Goal: Transaction & Acquisition: Purchase product/service

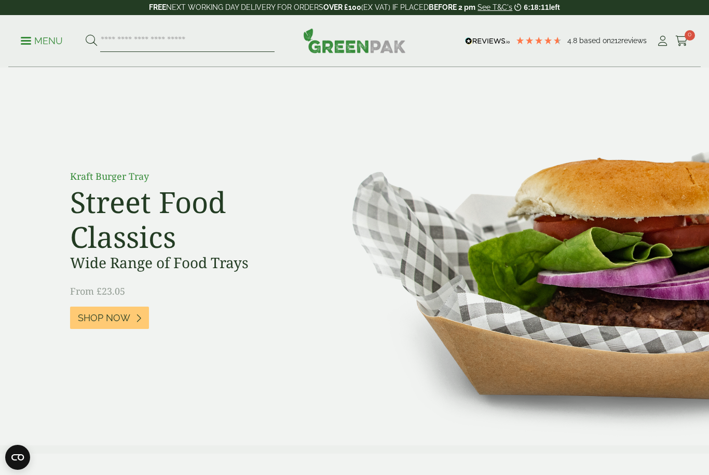
click at [225, 40] on input "search" at bounding box center [187, 41] width 174 height 22
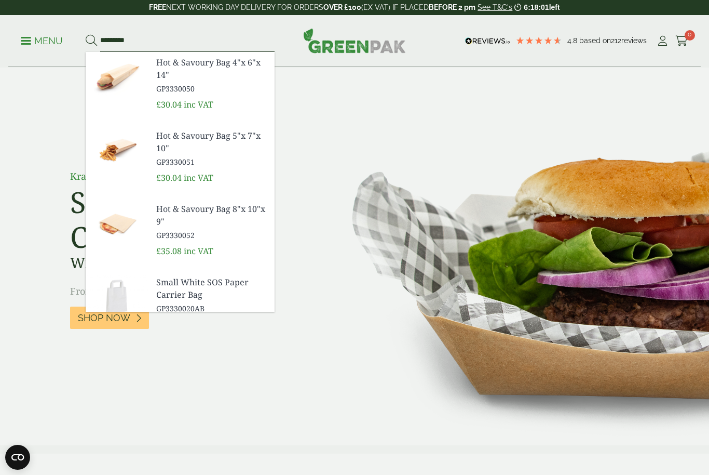
type input "*********"
click at [91, 41] on button at bounding box center [91, 41] width 11 height 14
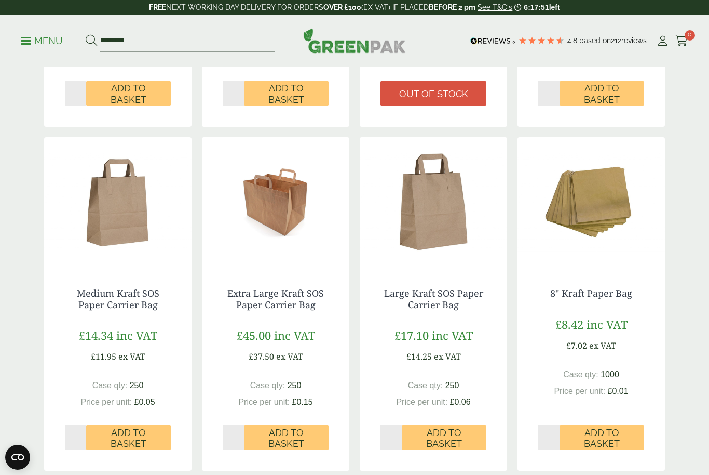
scroll to position [792, 0]
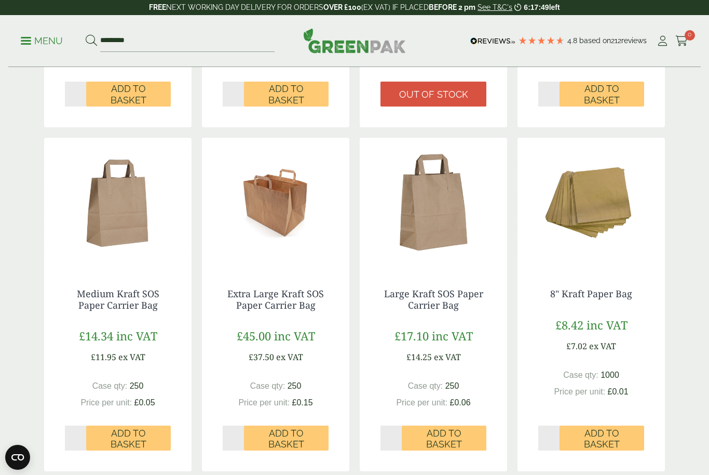
click at [150, 435] on span "Add to Basket" at bounding box center [128, 438] width 70 height 22
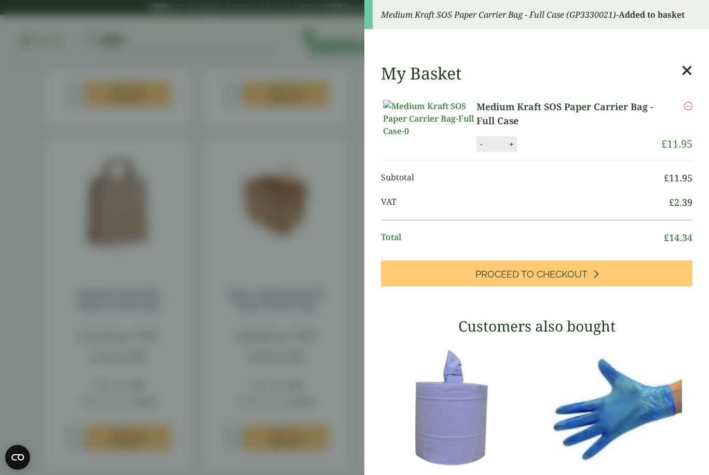
click at [691, 67] on icon at bounding box center [687, 70] width 11 height 15
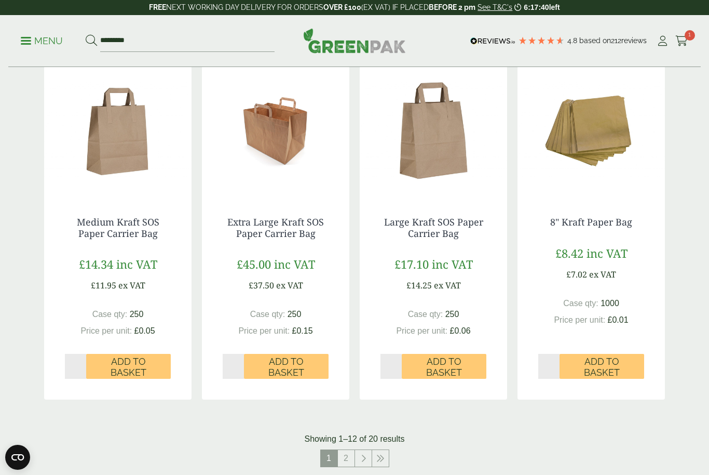
scroll to position [865, 0]
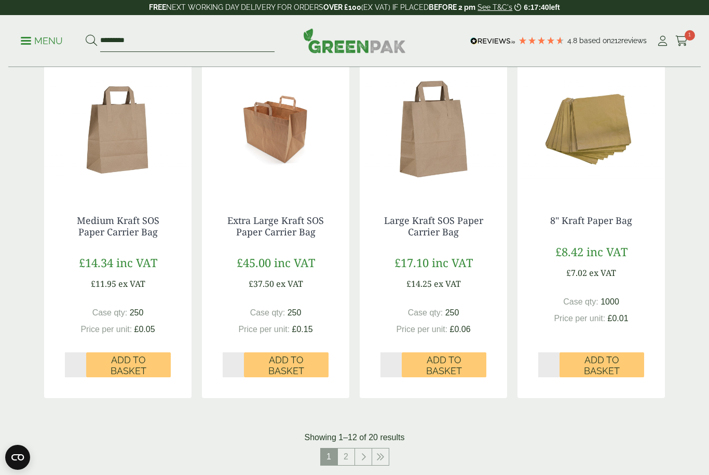
click at [215, 44] on input "*********" at bounding box center [187, 41] width 174 height 22
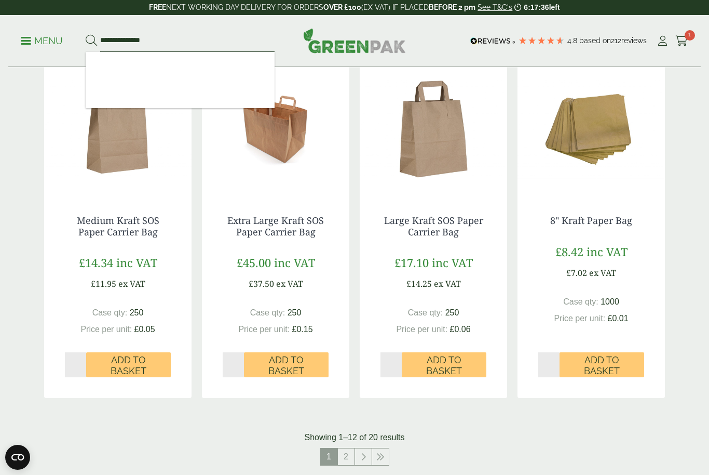
type input "**********"
click at [91, 41] on button at bounding box center [91, 41] width 11 height 14
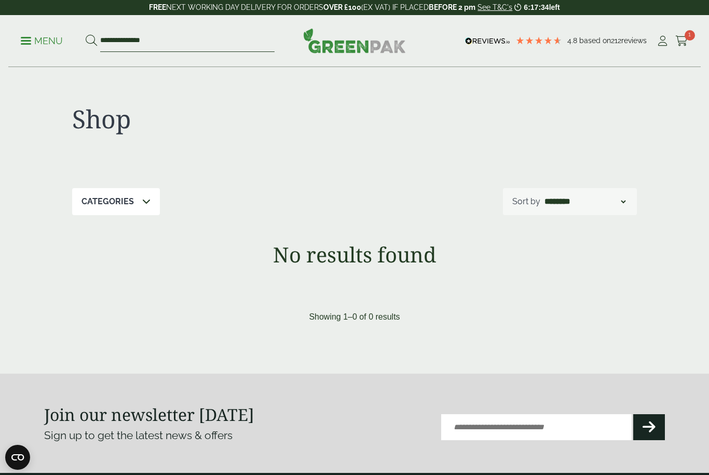
click at [231, 44] on input "**********" at bounding box center [187, 41] width 174 height 22
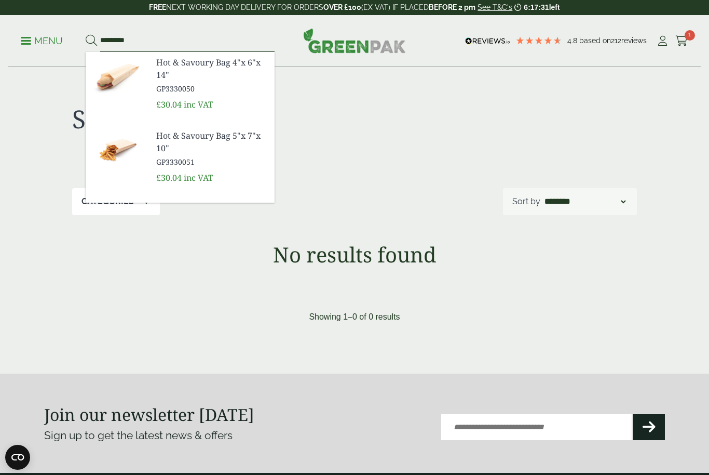
type input "*********"
click at [91, 41] on button at bounding box center [91, 41] width 11 height 14
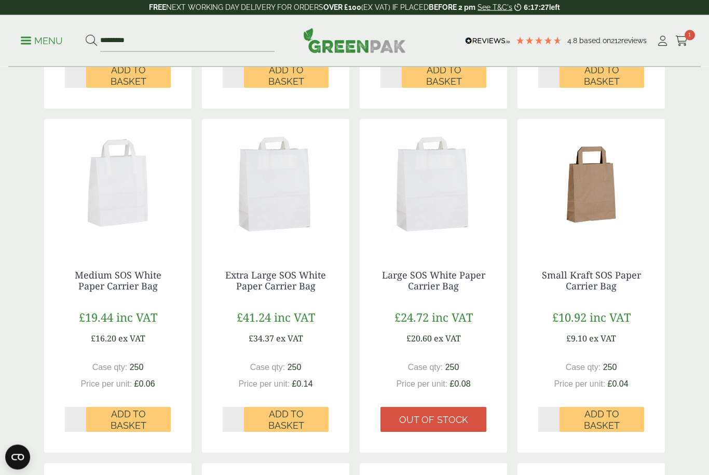
scroll to position [466, 0]
click at [154, 421] on span "Add to Basket" at bounding box center [128, 420] width 70 height 22
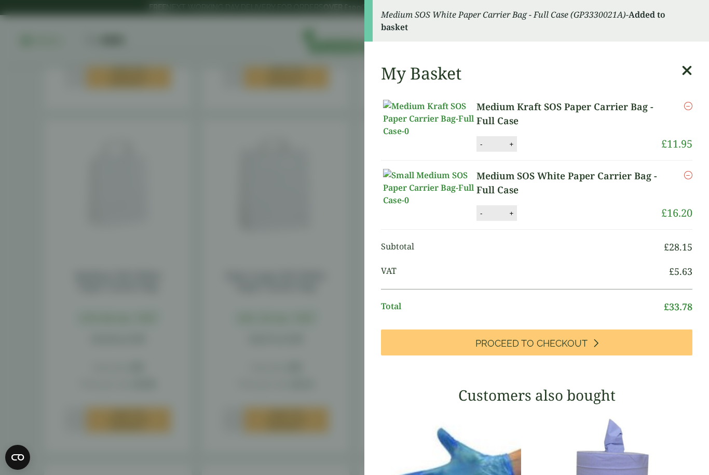
click at [685, 72] on icon at bounding box center [687, 70] width 11 height 15
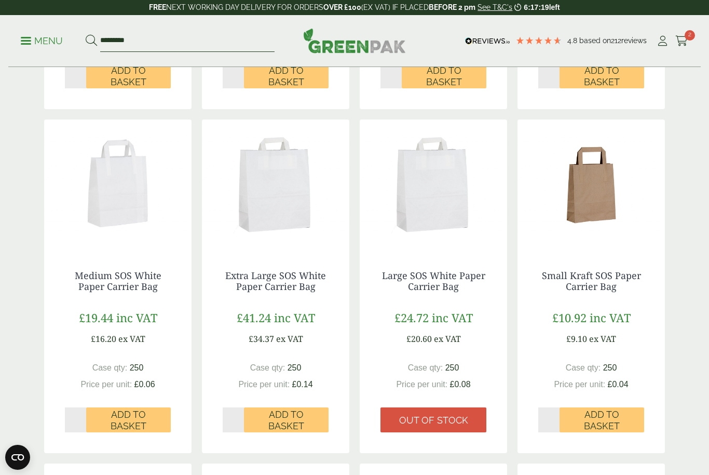
click at [228, 42] on input "*********" at bounding box center [187, 41] width 174 height 22
type input "*"
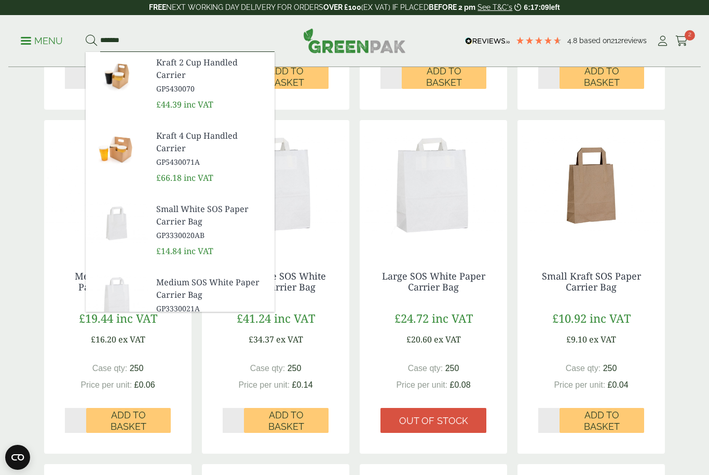
type input "*******"
click at [91, 41] on button at bounding box center [91, 41] width 11 height 14
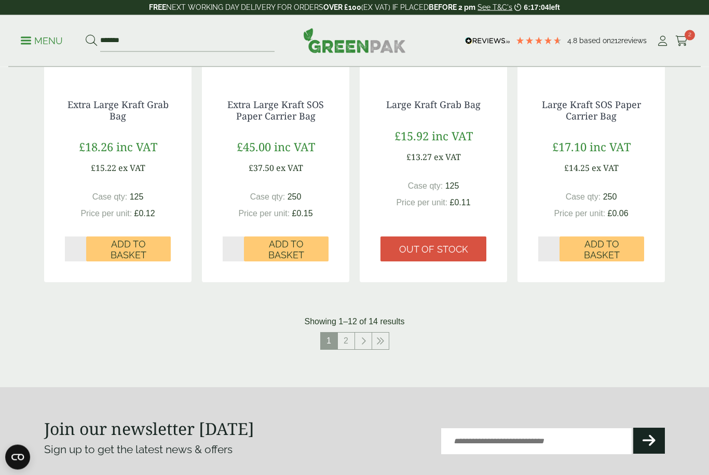
scroll to position [981, 0]
click at [346, 341] on link "2" at bounding box center [346, 340] width 17 height 17
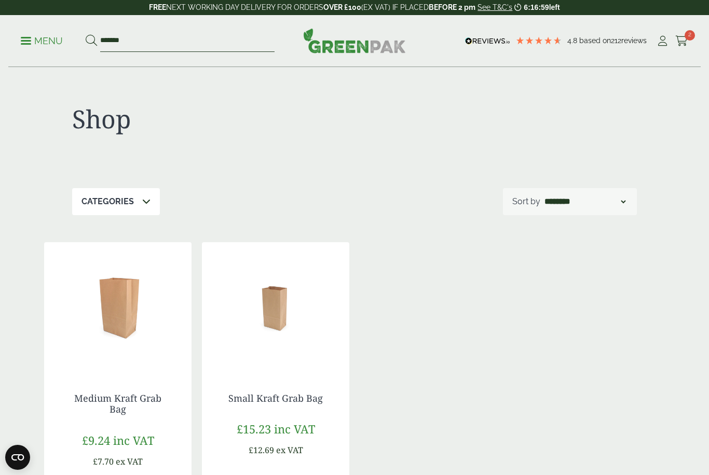
click at [251, 46] on input "*******" at bounding box center [187, 41] width 174 height 22
type input "*"
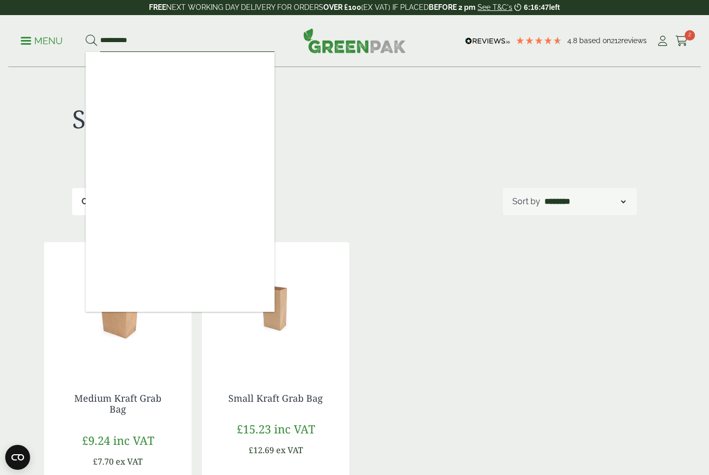
type input "**********"
click at [91, 41] on button at bounding box center [91, 41] width 11 height 14
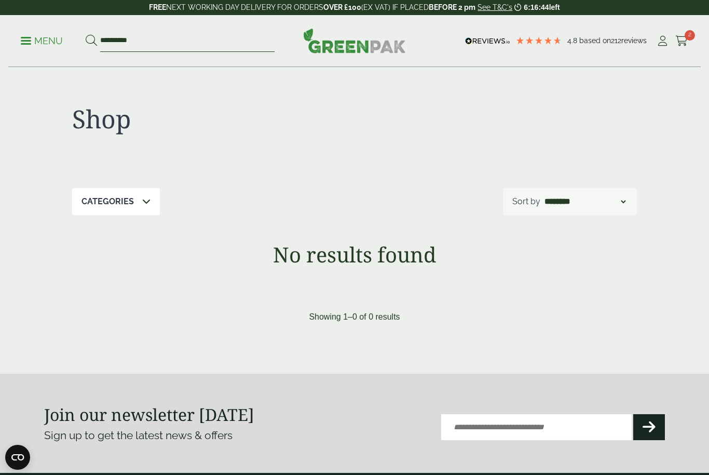
click at [118, 41] on input "**********" at bounding box center [187, 41] width 174 height 22
type input "******"
click at [91, 41] on button at bounding box center [91, 41] width 11 height 14
click at [228, 50] on input "******" at bounding box center [187, 41] width 174 height 22
type input "*"
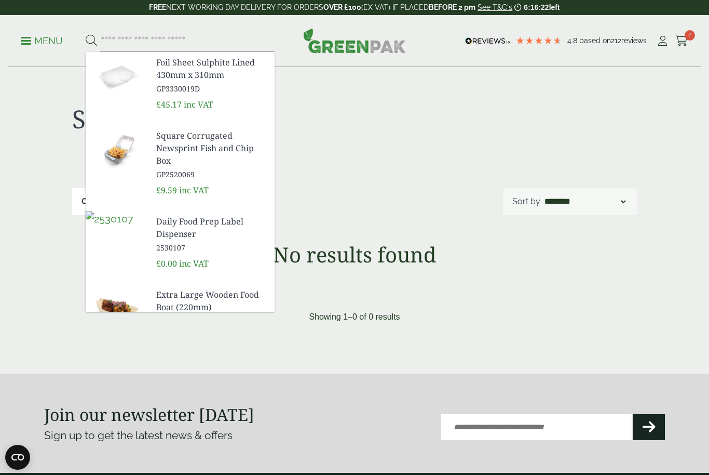
click at [480, 128] on div at bounding box center [496, 125] width 282 height 43
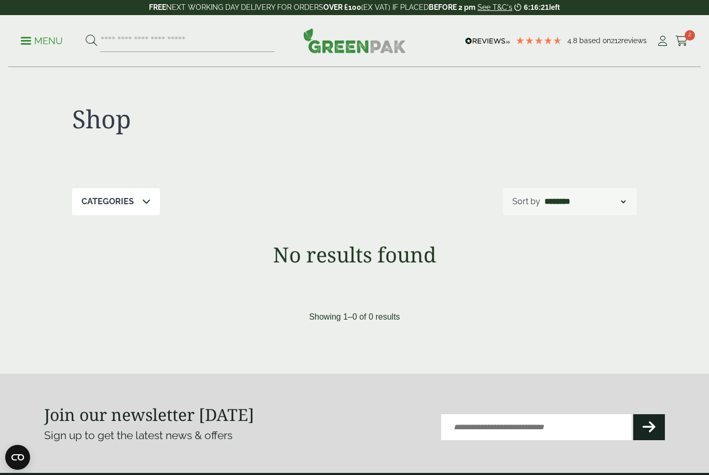
click at [62, 35] on p "Menu" at bounding box center [42, 41] width 42 height 12
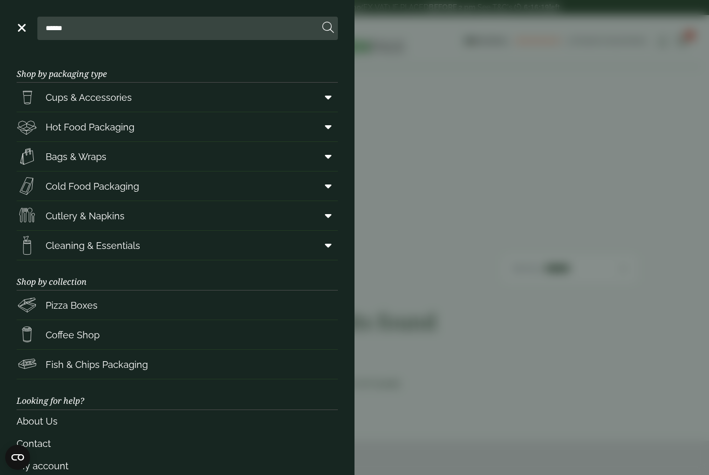
click at [240, 93] on link "Cups & Accessories" at bounding box center [177, 97] width 321 height 29
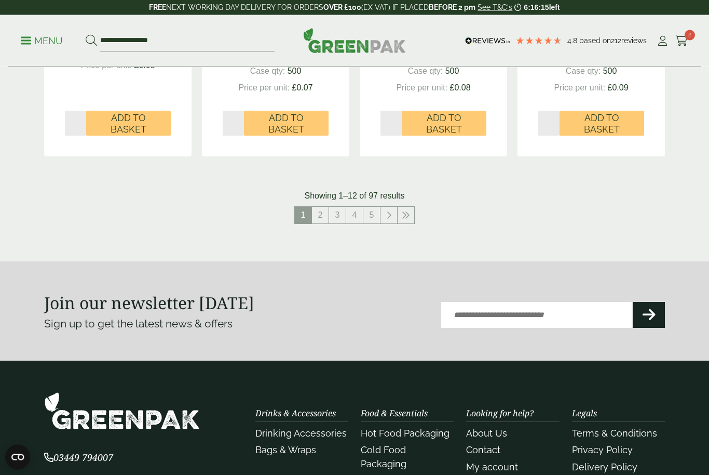
scroll to position [1126, 0]
click at [322, 215] on link "2" at bounding box center [320, 215] width 17 height 17
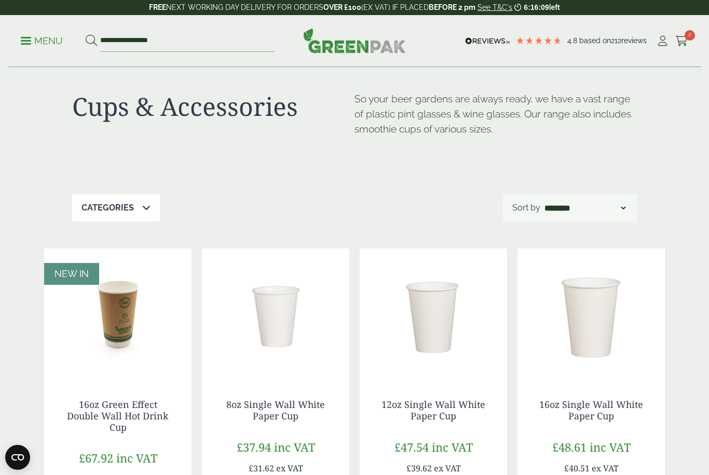
scroll to position [12, 0]
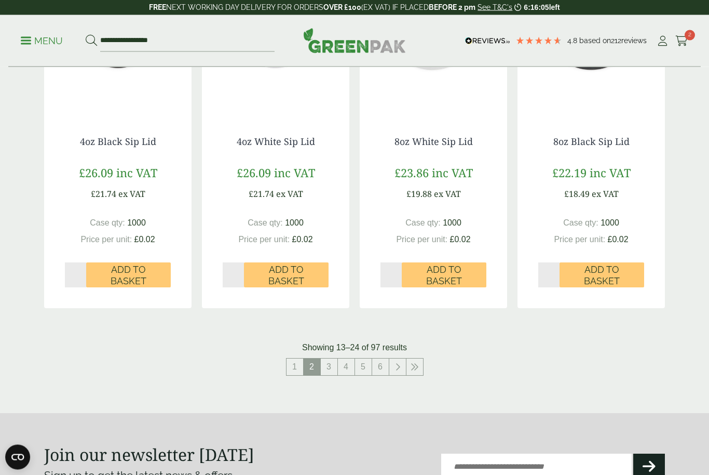
click at [332, 366] on link "3" at bounding box center [329, 367] width 17 height 17
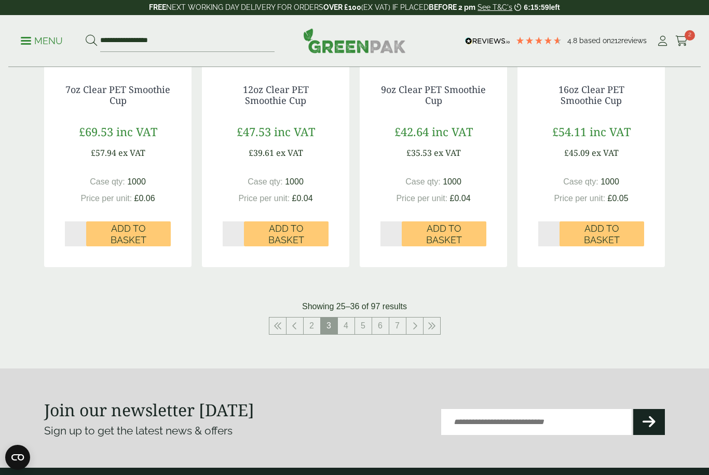
scroll to position [1011, 0]
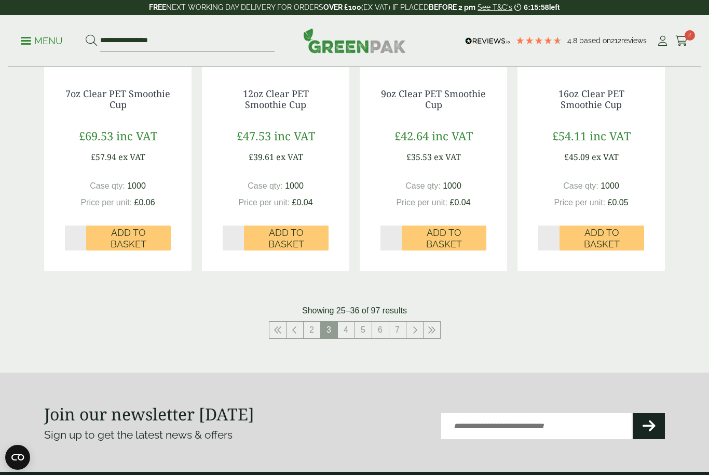
click at [353, 329] on link "4" at bounding box center [346, 329] width 17 height 17
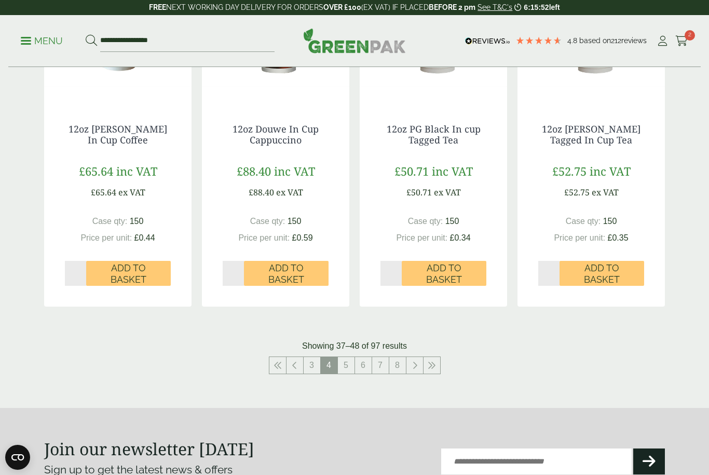
scroll to position [1007, 0]
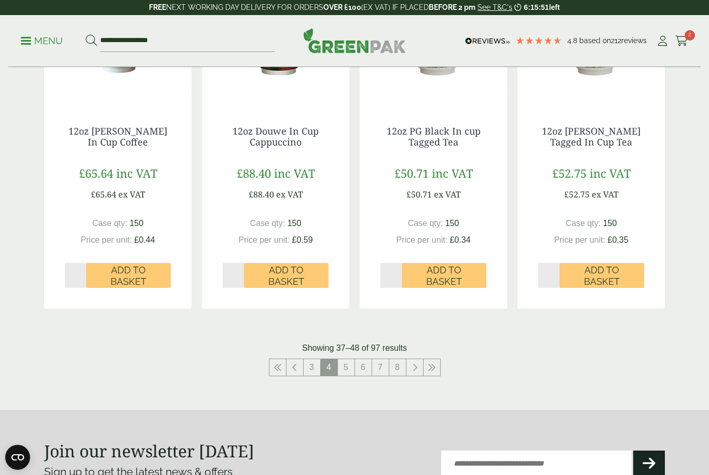
click at [350, 365] on link "5" at bounding box center [346, 367] width 17 height 17
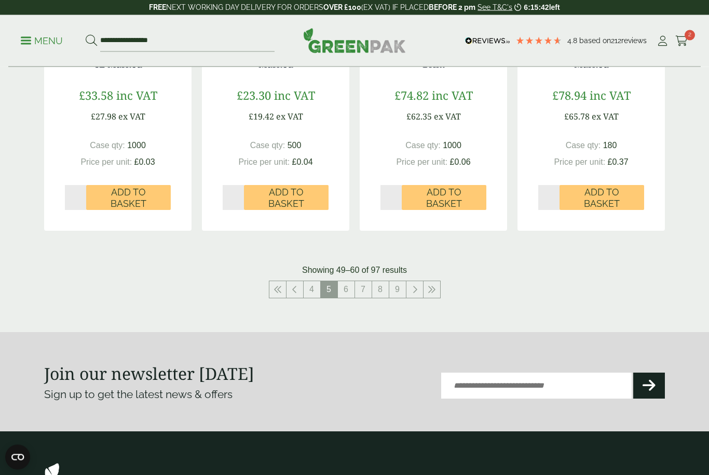
scroll to position [1051, 0]
click at [354, 290] on link "6" at bounding box center [346, 289] width 17 height 17
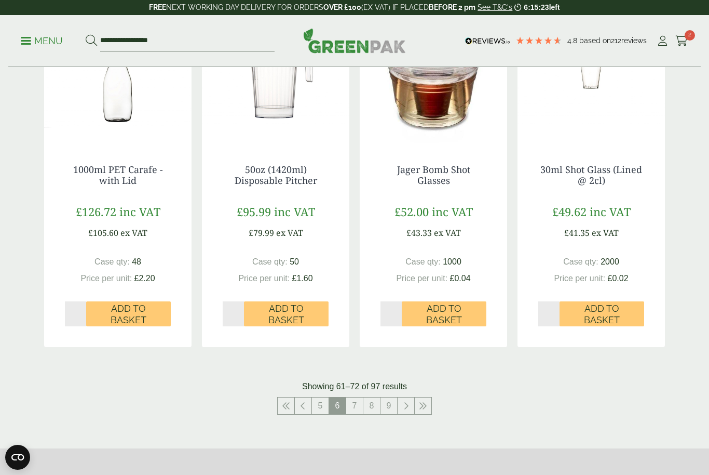
scroll to position [975, 0]
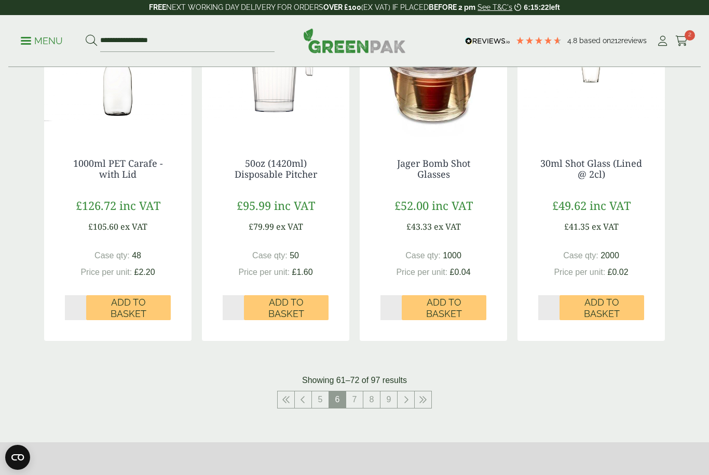
click at [356, 391] on link "7" at bounding box center [354, 399] width 17 height 17
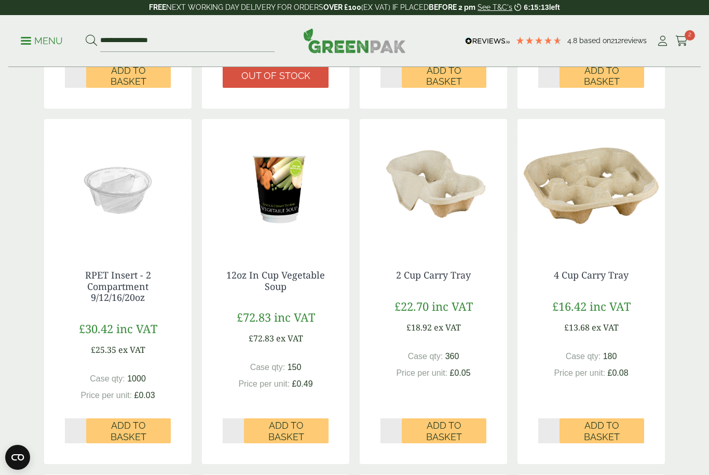
scroll to position [511, 0]
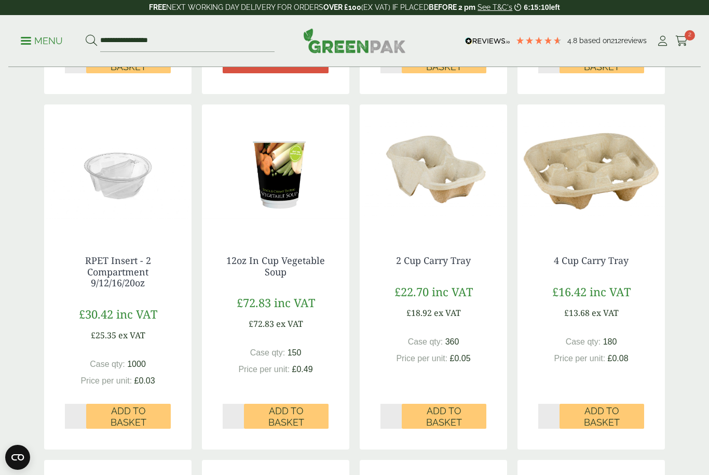
click at [617, 412] on span "Add to Basket" at bounding box center [602, 416] width 70 height 22
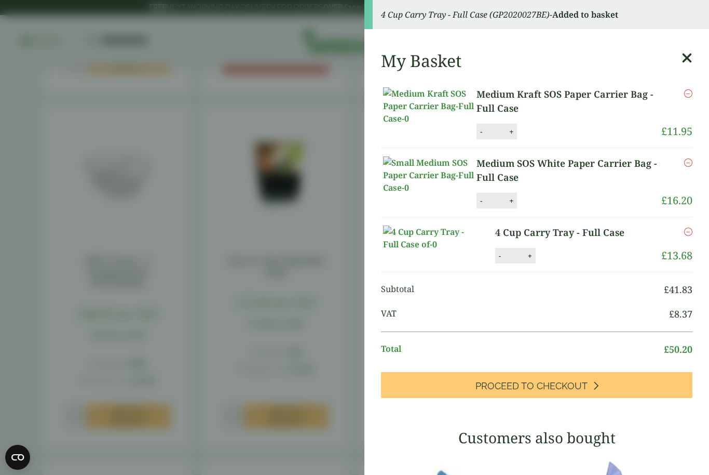
click at [333, 109] on aside "4 Cup Carry Tray - Full Case (GP2020027BE) - Added to basket My Basket Medium K…" at bounding box center [354, 237] width 709 height 475
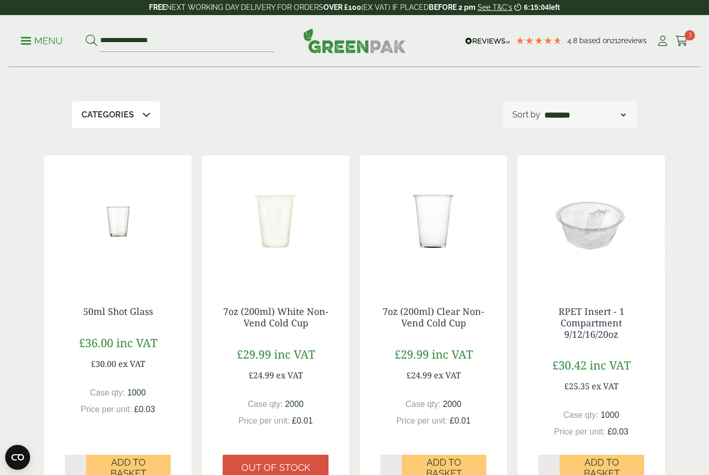
scroll to position [0, 0]
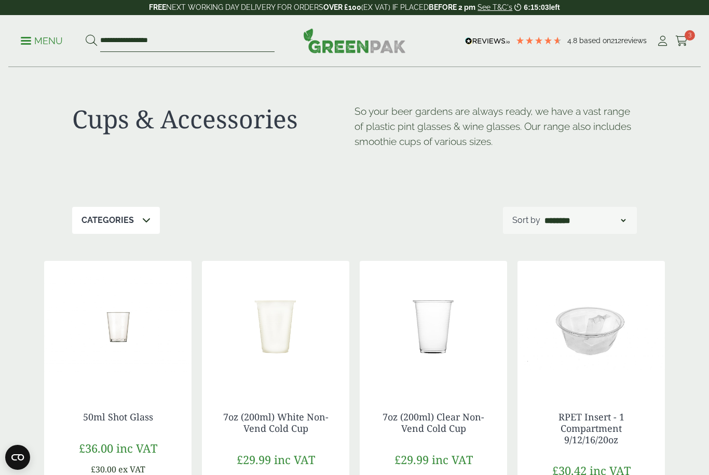
click at [251, 38] on input "**********" at bounding box center [187, 41] width 174 height 22
type input "*"
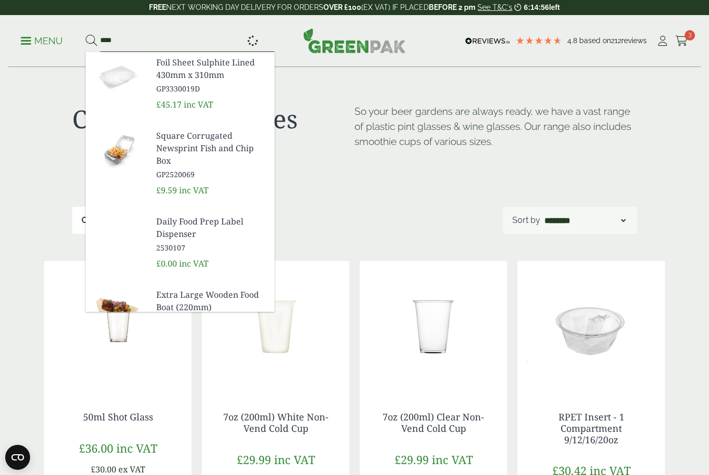
type input "****"
click at [91, 41] on button at bounding box center [91, 41] width 11 height 14
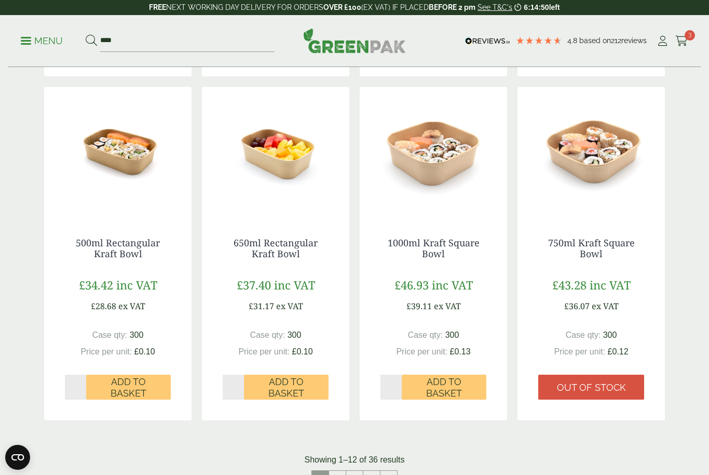
scroll to position [897, 0]
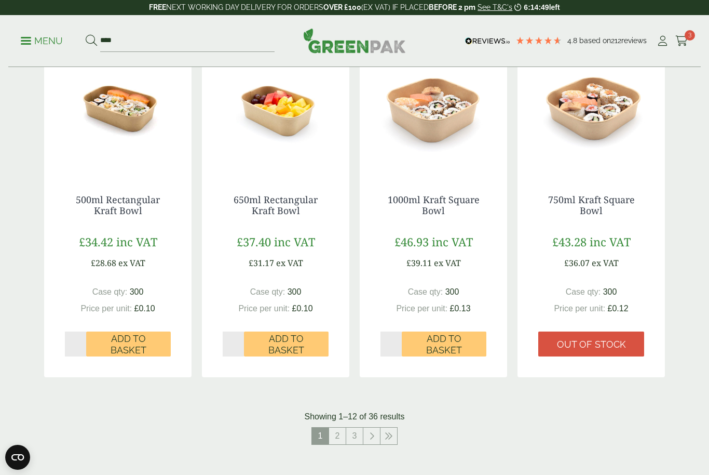
click at [338, 439] on link "2" at bounding box center [337, 435] width 17 height 17
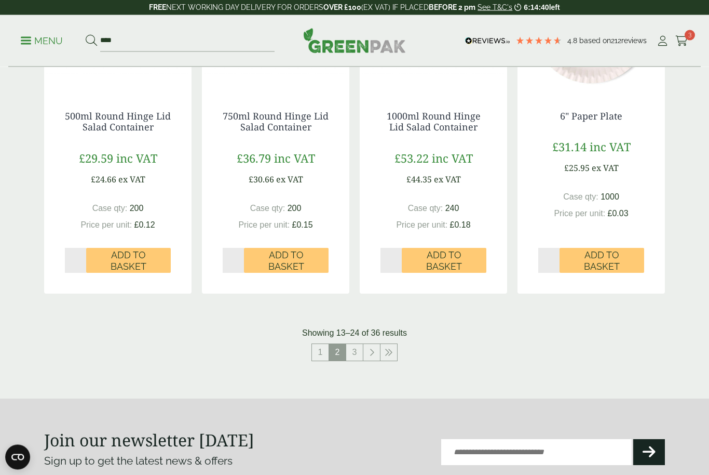
scroll to position [980, 0]
click at [354, 352] on link "3" at bounding box center [354, 352] width 17 height 17
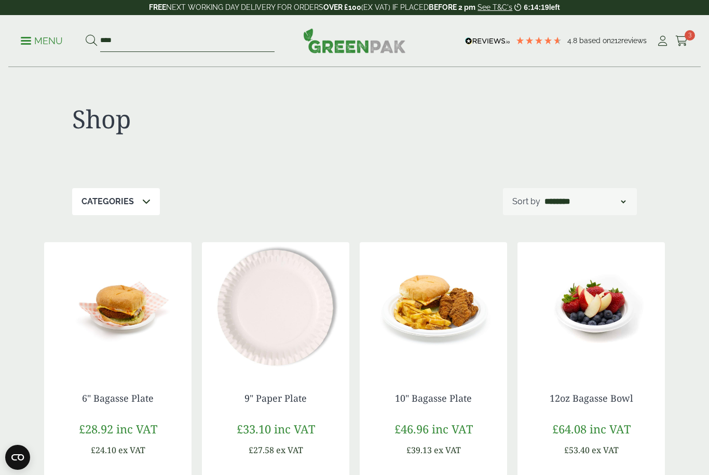
click at [216, 47] on input "****" at bounding box center [187, 41] width 174 height 22
type input "*"
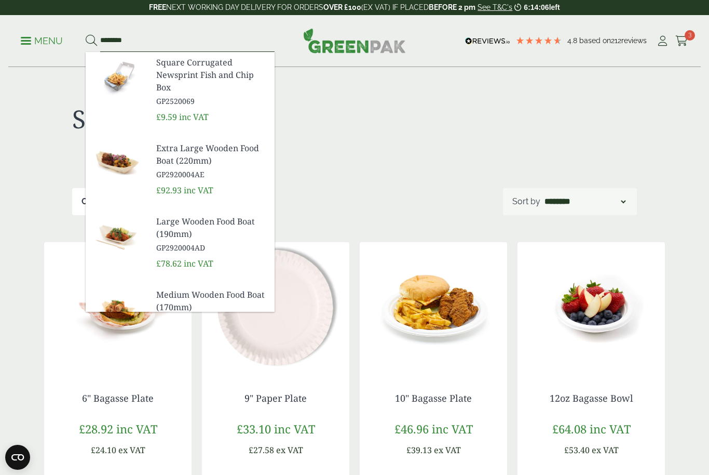
type input "********"
click at [91, 41] on button at bounding box center [91, 41] width 11 height 14
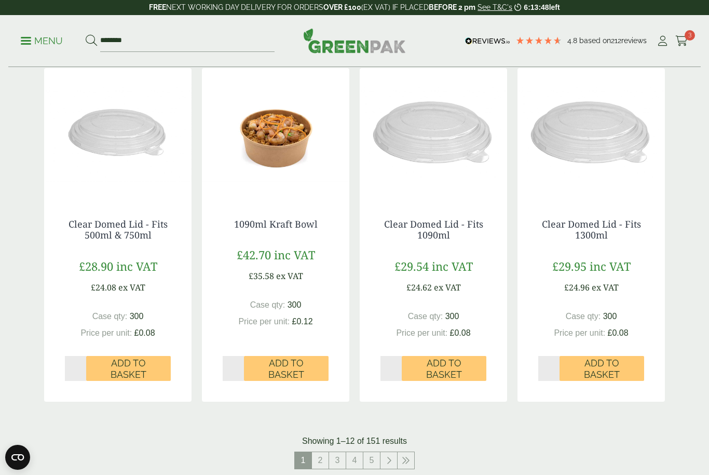
scroll to position [870, 0]
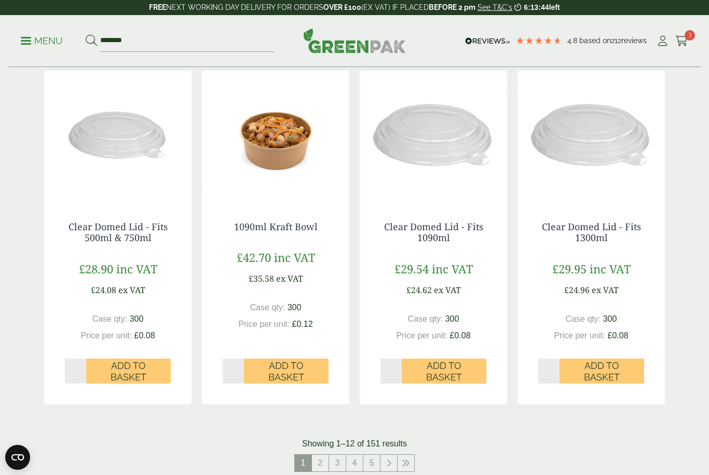
click at [322, 460] on link "2" at bounding box center [320, 462] width 17 height 17
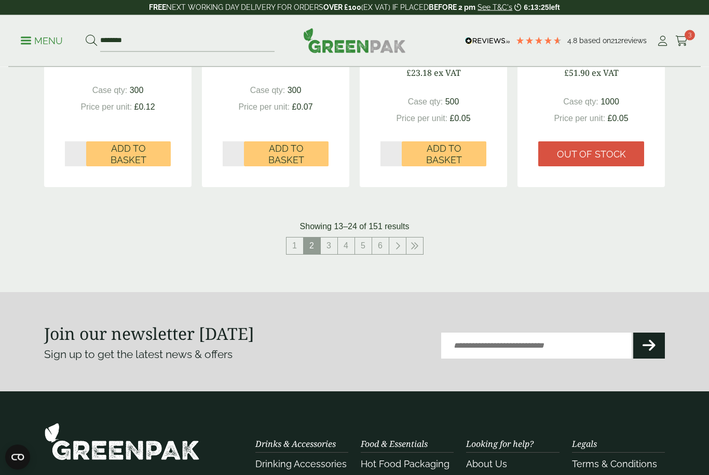
scroll to position [1110, 0]
click at [328, 242] on link "3" at bounding box center [329, 245] width 17 height 17
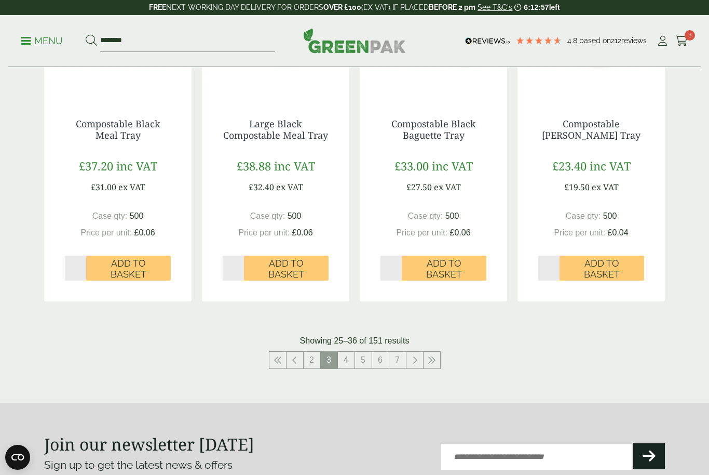
scroll to position [993, 0]
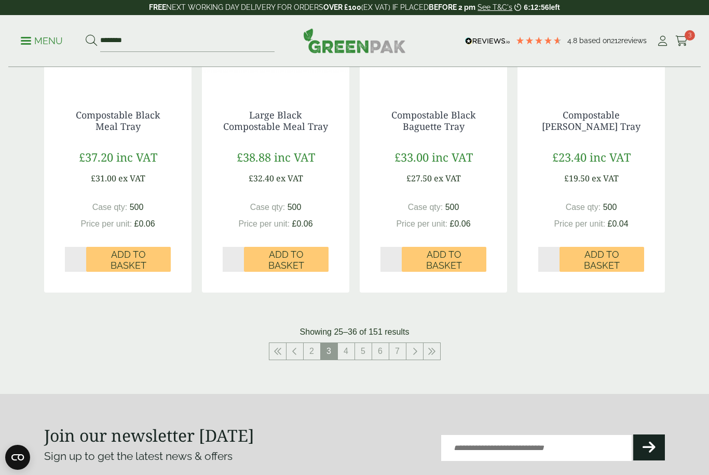
click at [346, 346] on link "4" at bounding box center [346, 351] width 17 height 17
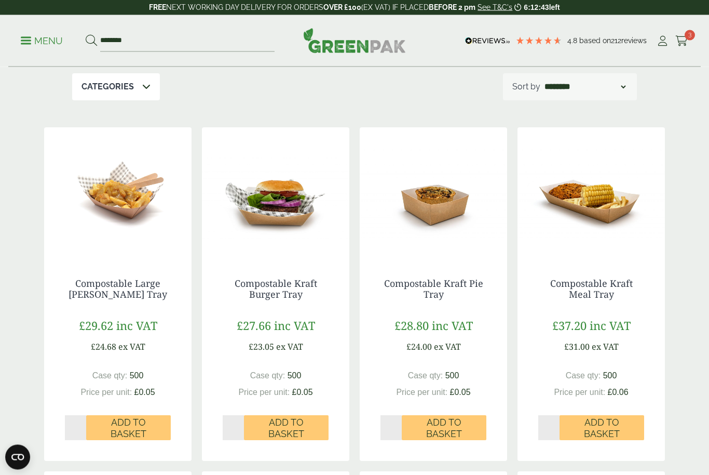
scroll to position [115, 0]
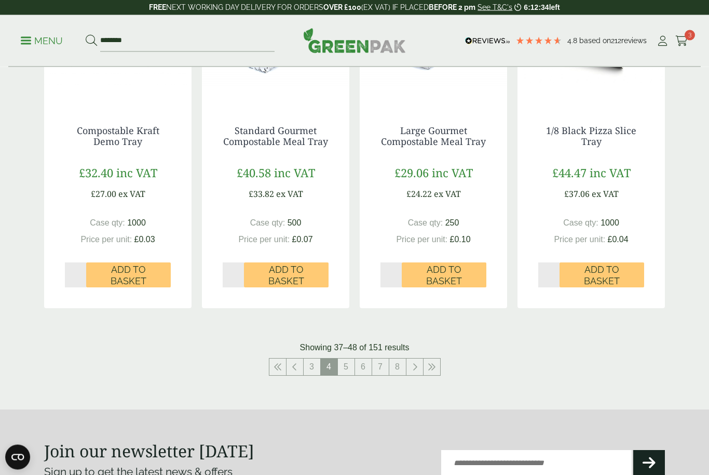
click at [343, 361] on link "5" at bounding box center [346, 367] width 17 height 17
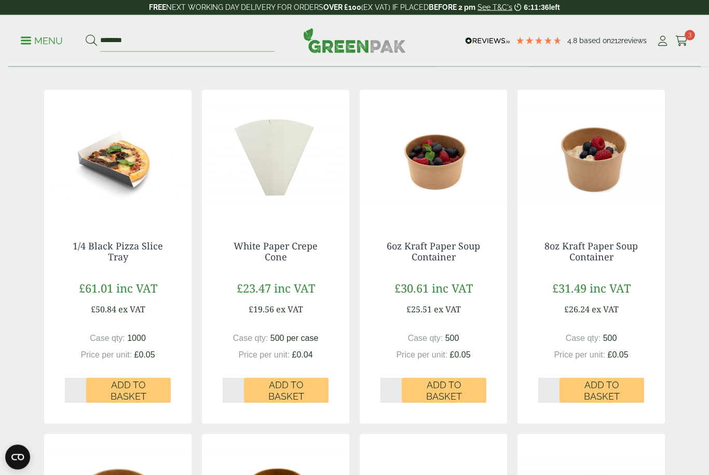
scroll to position [152, 0]
click at [603, 160] on img at bounding box center [591, 155] width 147 height 130
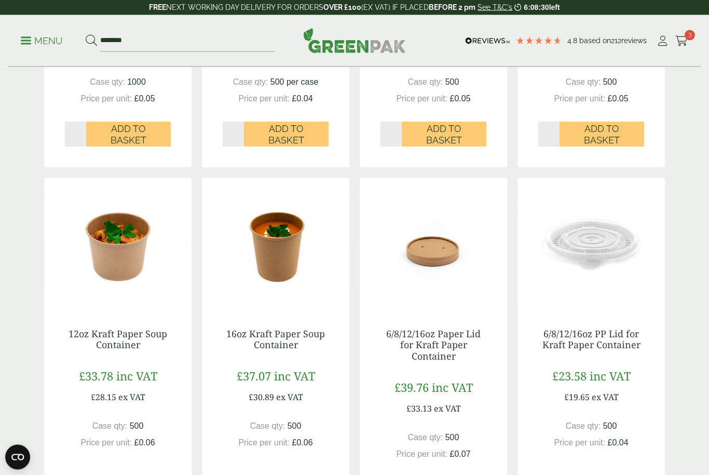
scroll to position [408, 0]
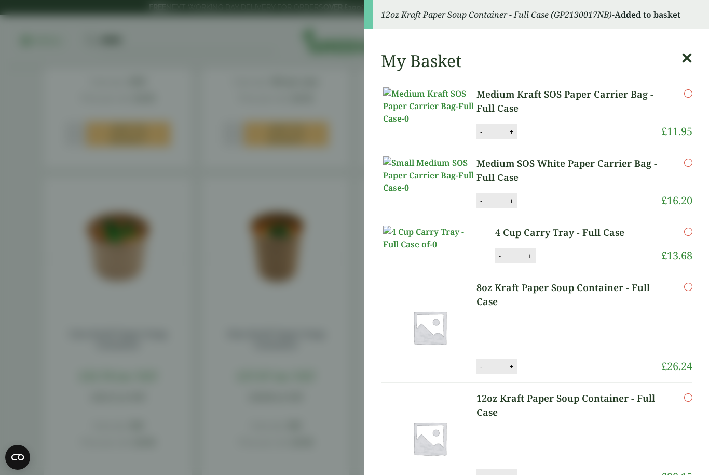
click at [689, 53] on icon at bounding box center [687, 58] width 11 height 15
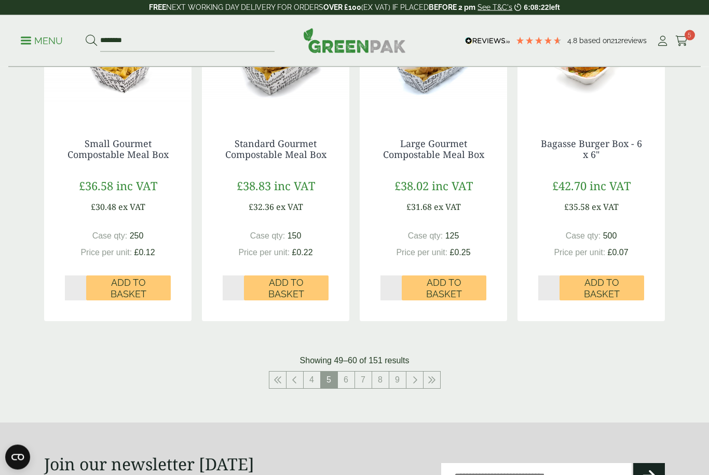
scroll to position [953, 0]
click at [347, 379] on link "6" at bounding box center [346, 379] width 17 height 17
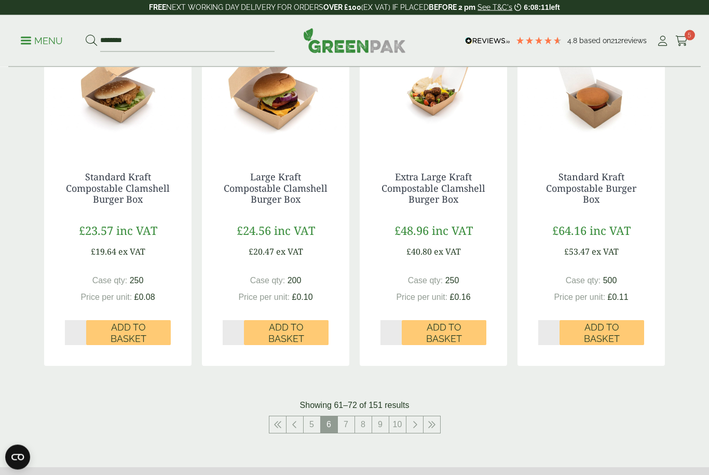
scroll to position [909, 0]
click at [336, 429] on span "6" at bounding box center [329, 424] width 17 height 17
click at [352, 416] on link "7" at bounding box center [346, 424] width 17 height 17
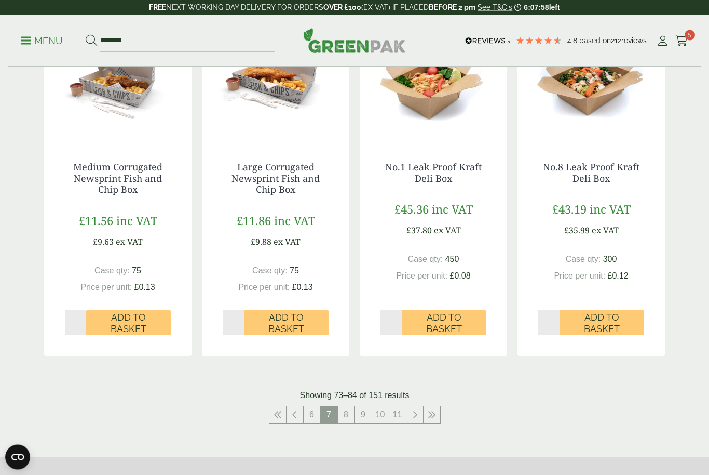
scroll to position [941, 0]
click at [350, 414] on link "8" at bounding box center [346, 414] width 17 height 17
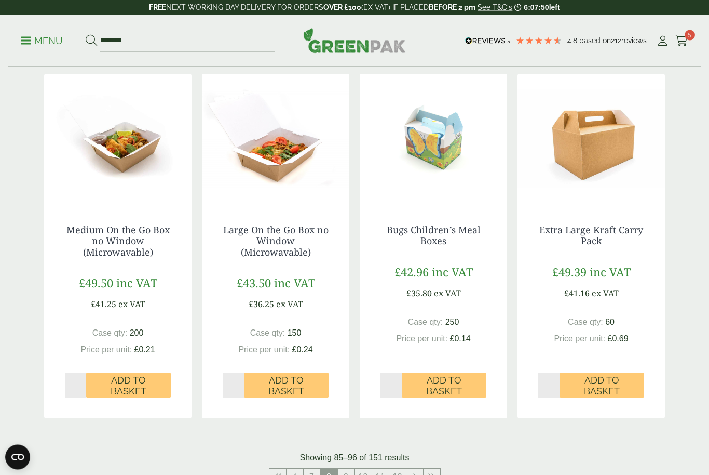
scroll to position [867, 0]
click at [347, 474] on link "9" at bounding box center [346, 476] width 17 height 17
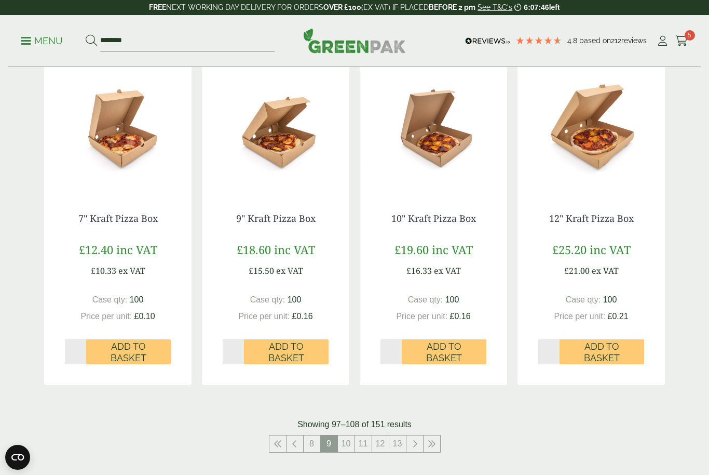
click at [352, 446] on link "10" at bounding box center [346, 443] width 17 height 17
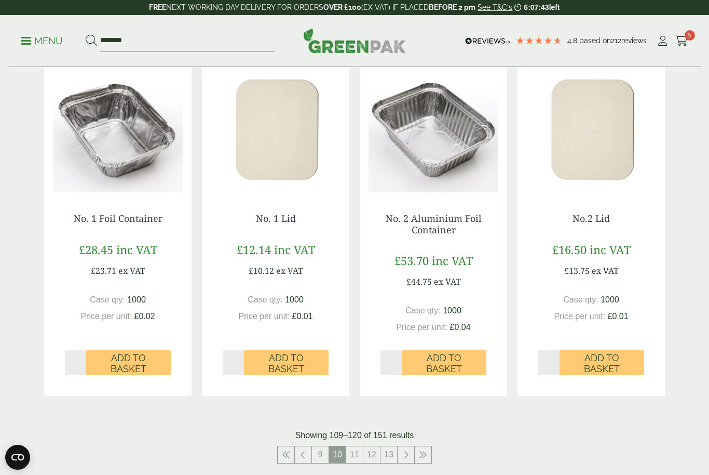
click at [374, 458] on link "12" at bounding box center [371, 454] width 17 height 17
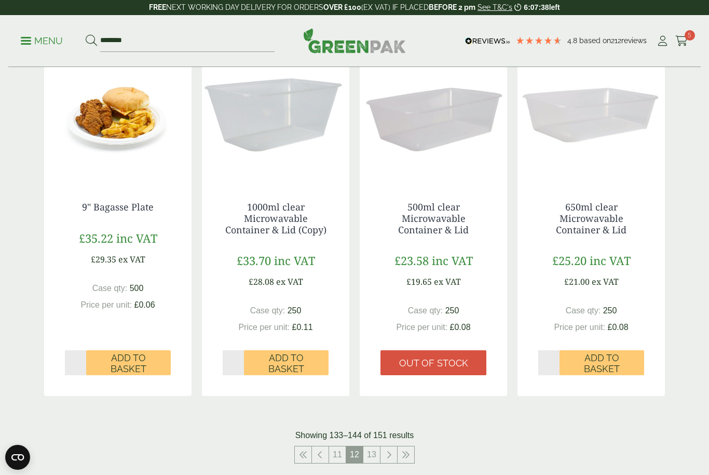
click at [304, 451] on icon at bounding box center [303, 454] width 8 height 8
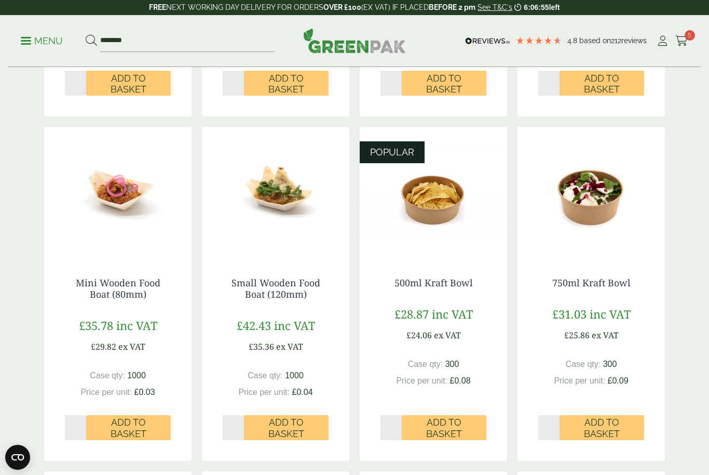
scroll to position [469, 0]
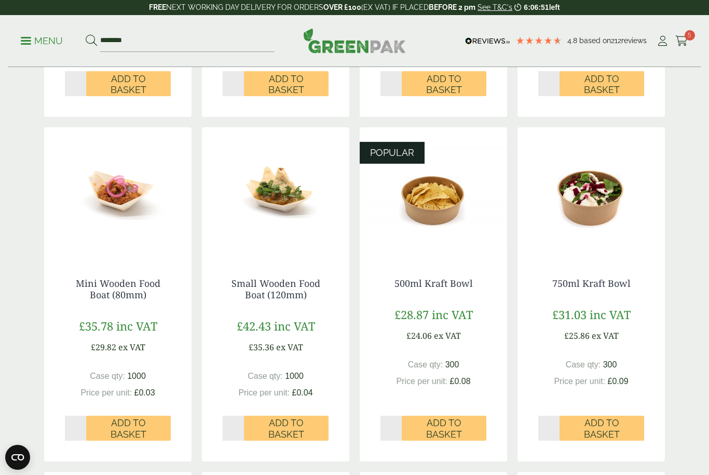
click at [603, 214] on img at bounding box center [591, 192] width 147 height 130
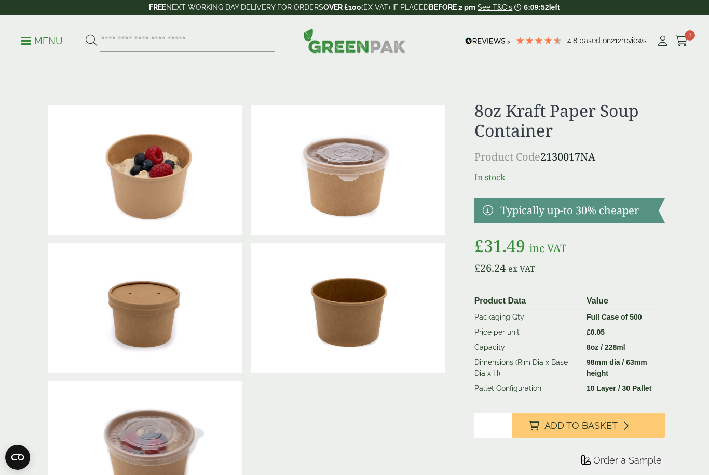
click at [692, 36] on span "3" at bounding box center [690, 35] width 10 height 10
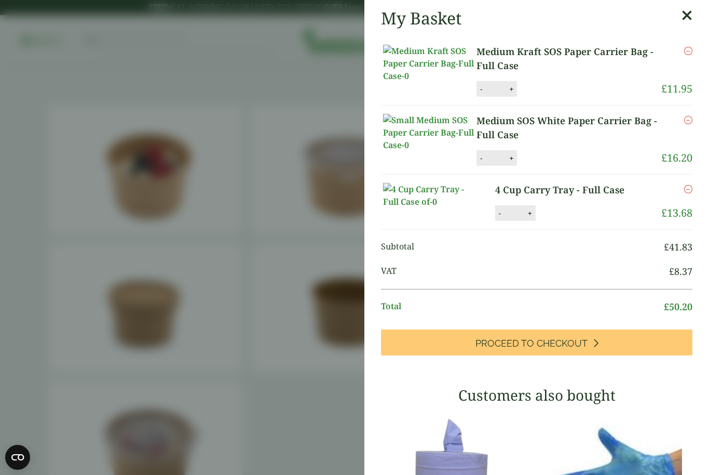
click at [620, 355] on link "Proceed to Checkout" at bounding box center [537, 342] width 312 height 26
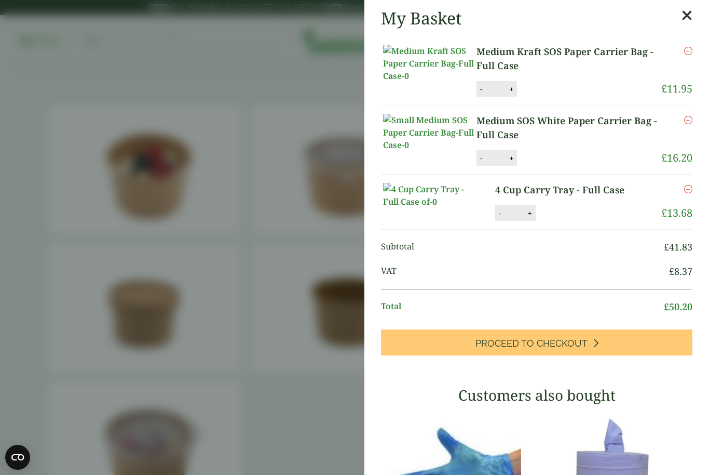
click at [693, 9] on div "My Basket Medium Kraft SOS Paper Carrier Bag - Full Case Medium Kraft SOS Paper…" at bounding box center [537, 376] width 345 height 753
click at [684, 12] on icon at bounding box center [687, 15] width 11 height 15
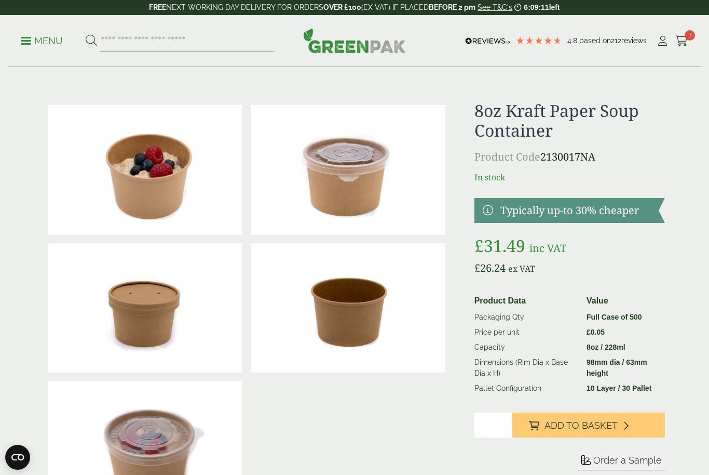
click at [619, 418] on button "Add to Basket" at bounding box center [588, 424] width 153 height 25
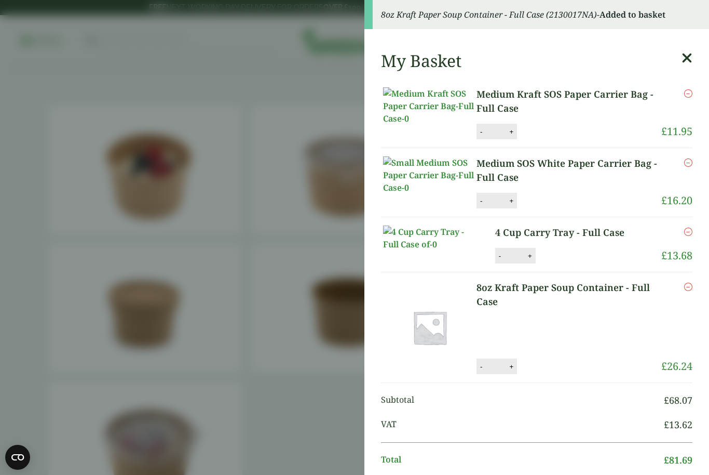
click at [692, 54] on icon at bounding box center [687, 58] width 11 height 15
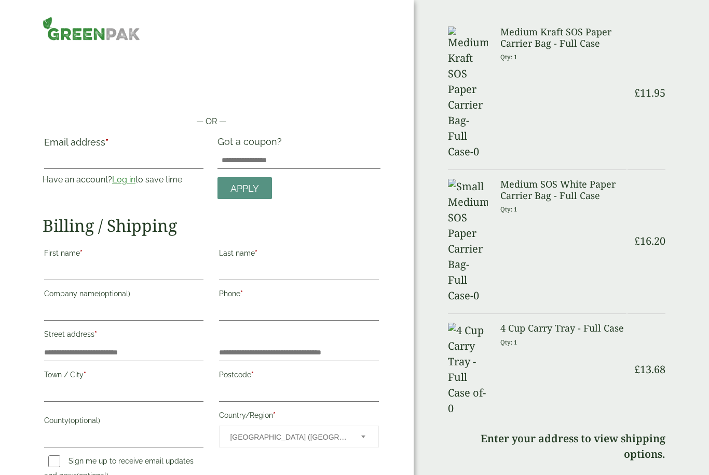
click at [639, 31] on td "£ 11.95" at bounding box center [647, 93] width 38 height 151
click at [692, 32] on div "Order Summary Item Ammount Medium Kraft SOS Paper Carrier Bag - Full Case Qty: …" at bounding box center [561, 413] width 295 height 827
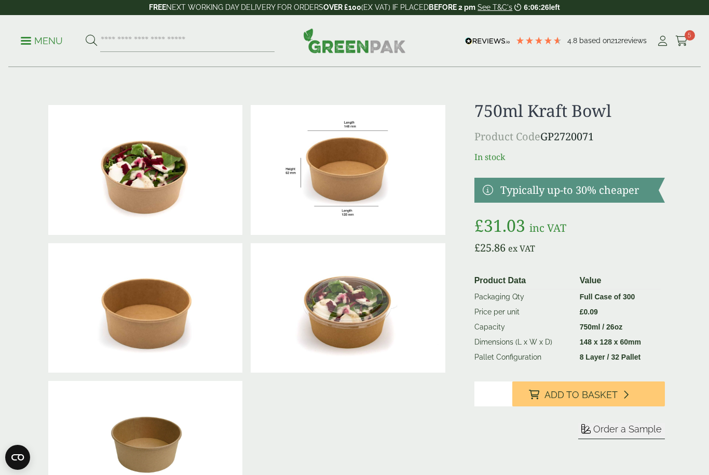
click at [688, 42] on icon at bounding box center [682, 41] width 13 height 10
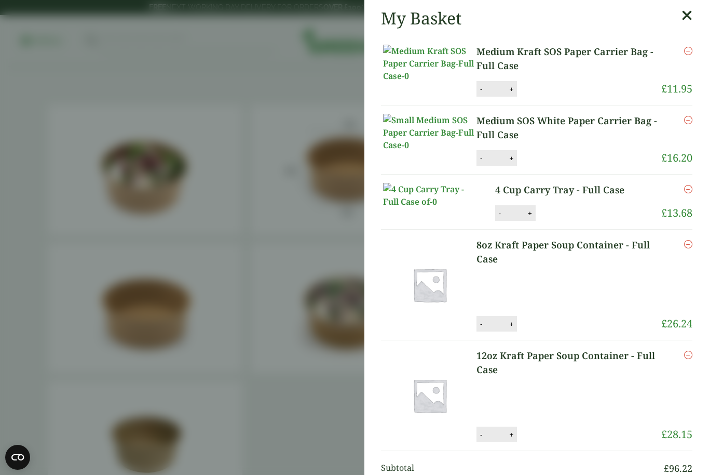
click at [479, 328] on button "-" at bounding box center [481, 323] width 8 height 9
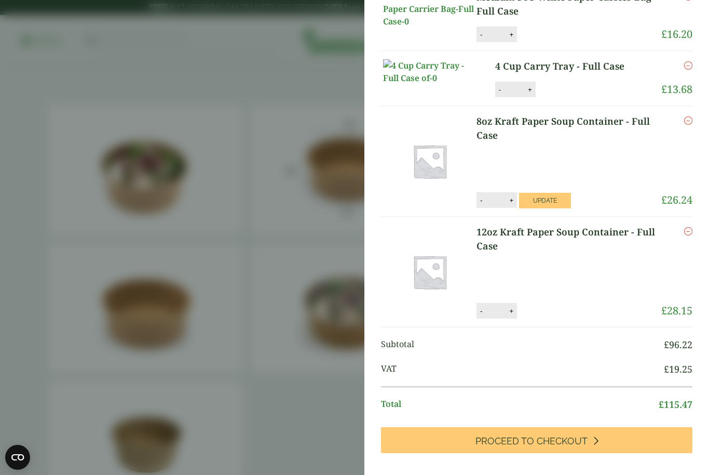
scroll to position [120, 0]
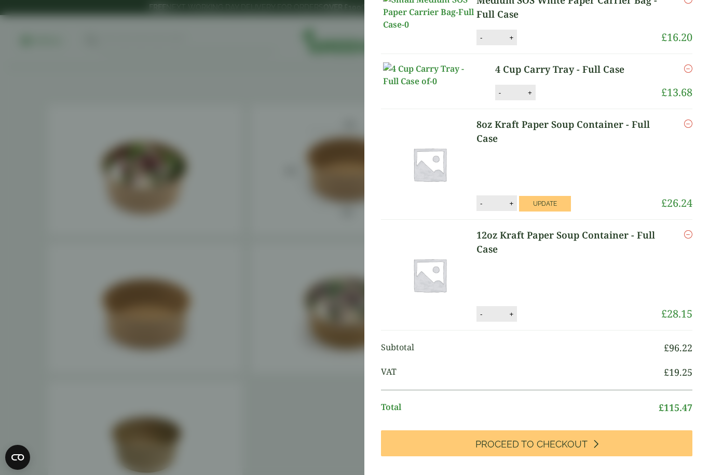
click at [559, 211] on button "Update" at bounding box center [545, 204] width 52 height 16
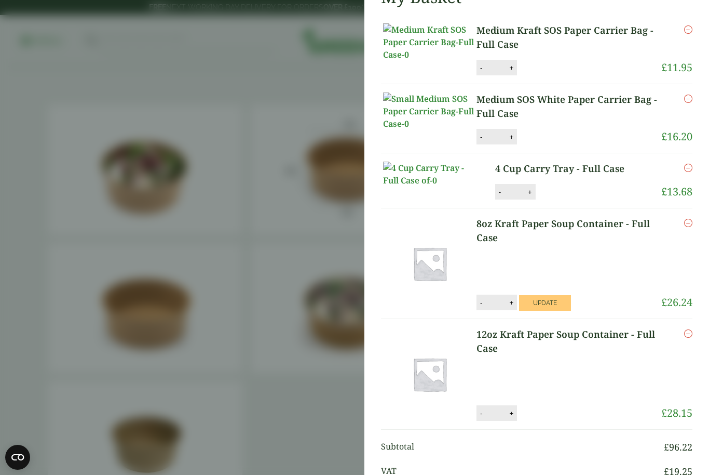
click at [482, 307] on button "-" at bounding box center [481, 302] width 8 height 9
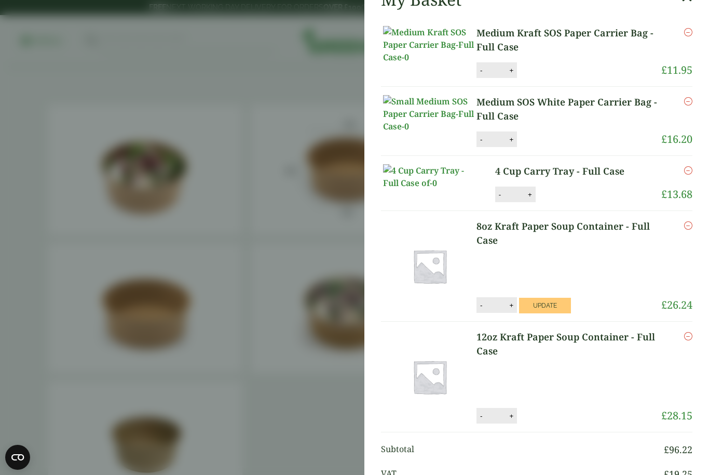
type input "*"
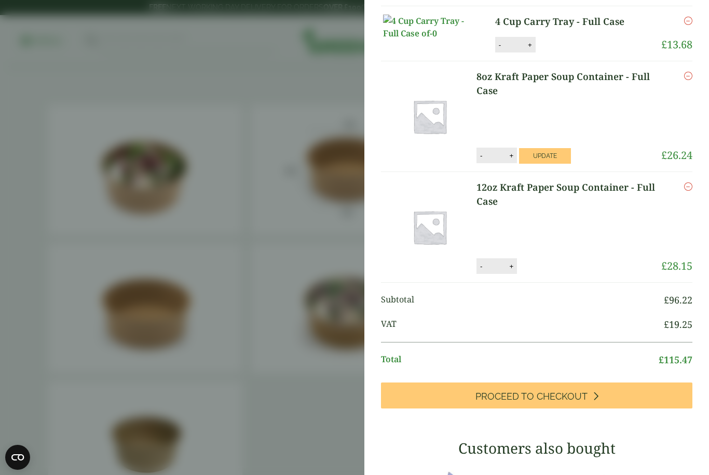
scroll to position [166, 0]
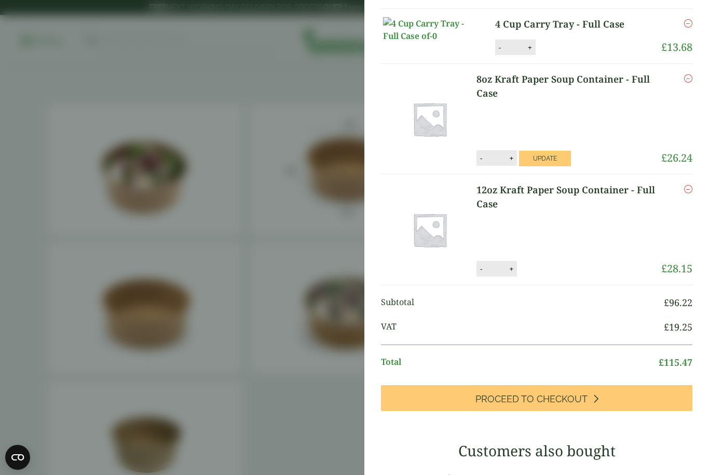
click at [689, 193] on icon "Remove this item" at bounding box center [688, 189] width 8 height 8
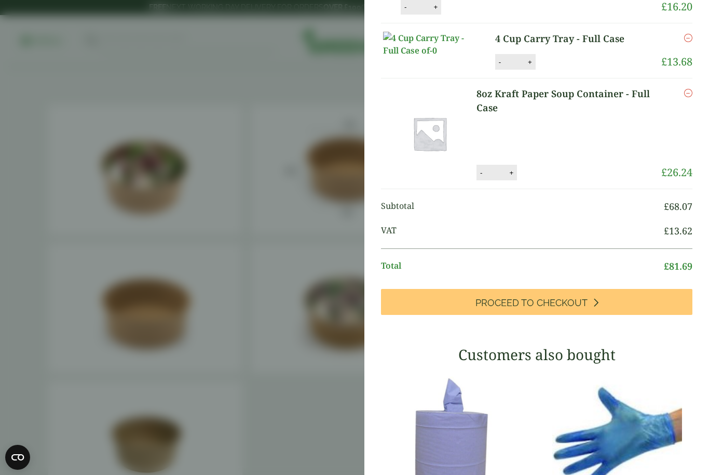
click at [689, 97] on icon "Remove this item" at bounding box center [688, 93] width 8 height 8
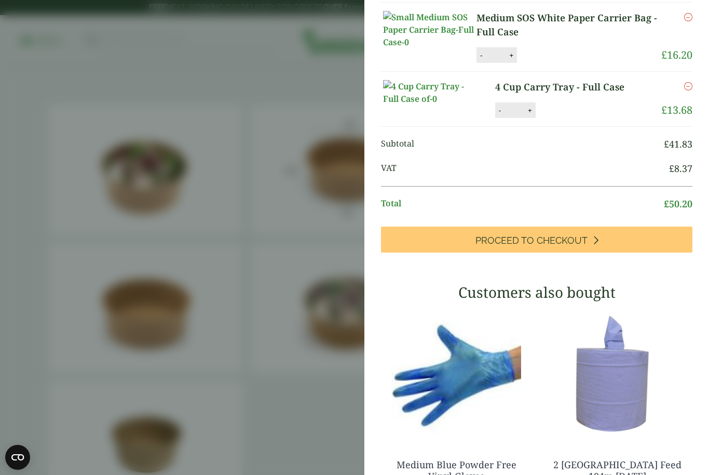
scroll to position [183, 0]
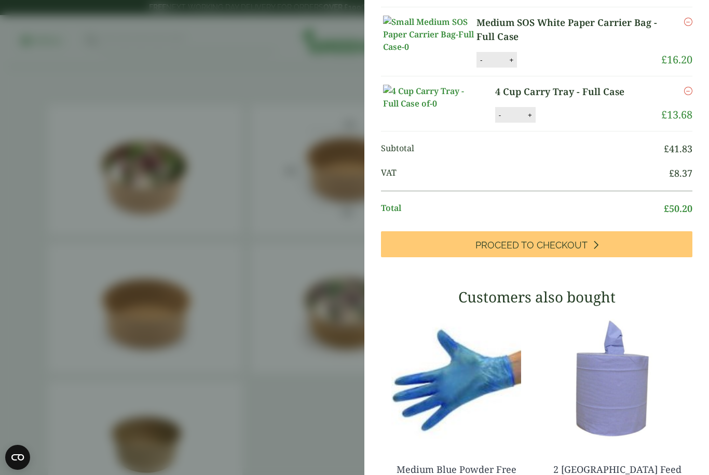
click at [600, 257] on link "Proceed to Checkout" at bounding box center [537, 244] width 312 height 26
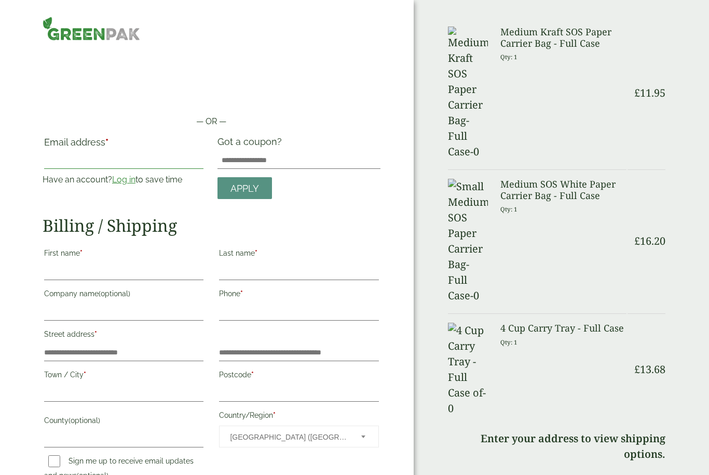
click at [151, 160] on input "Email address *" at bounding box center [123, 160] width 159 height 17
type input "**********"
click at [365, 204] on div "**********" at bounding box center [212, 350] width 338 height 429
click at [143, 267] on input "First name *" at bounding box center [123, 271] width 159 height 17
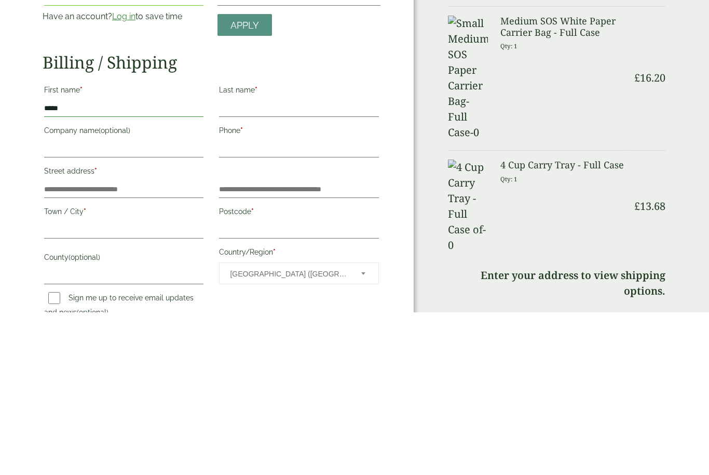
type input "*****"
click at [328, 263] on input "Last name *" at bounding box center [298, 271] width 159 height 17
type input "*********"
click at [143, 304] on input "Company name (optional)" at bounding box center [123, 312] width 159 height 17
click at [332, 304] on input "Phone *" at bounding box center [298, 312] width 159 height 17
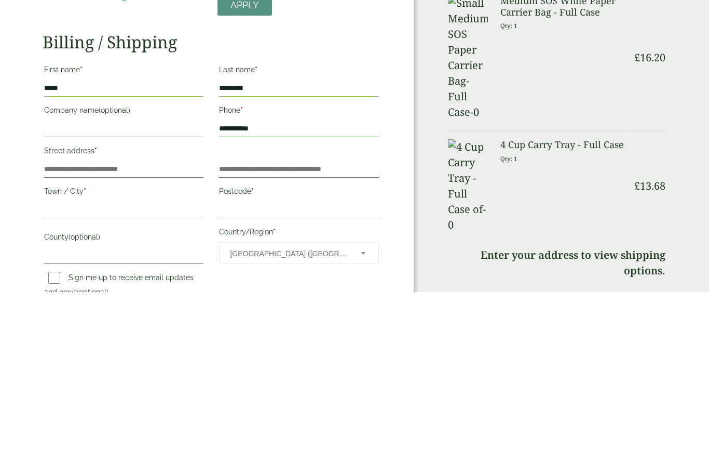
type input "**********"
click at [169, 344] on input "Street address *" at bounding box center [123, 352] width 159 height 17
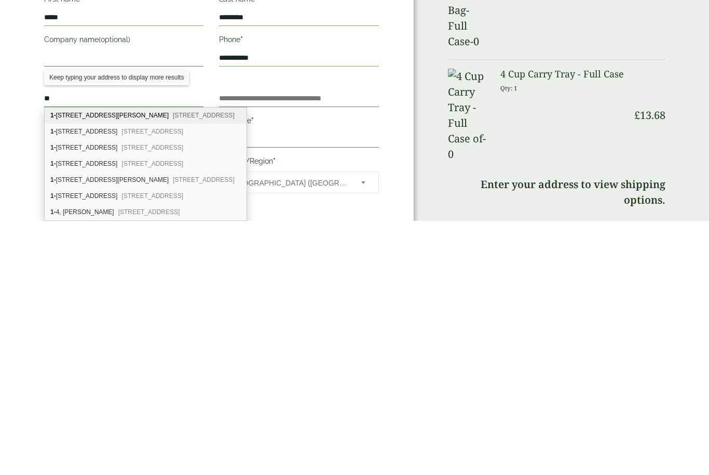
scroll to position [6, 0]
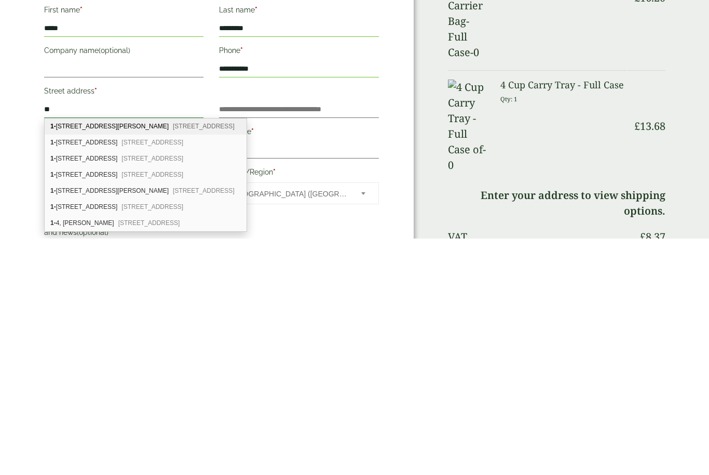
type input "**"
click at [322, 338] on input "Flat, suite, unit, etc. (optional)" at bounding box center [298, 346] width 159 height 17
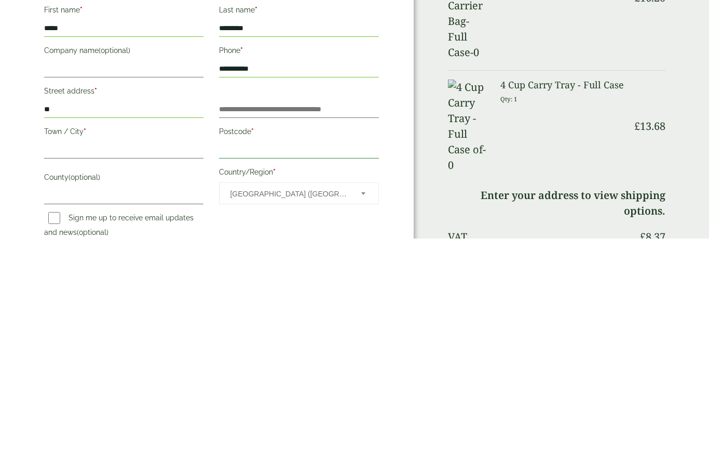
click at [305, 379] on input "Postcode *" at bounding box center [298, 387] width 159 height 17
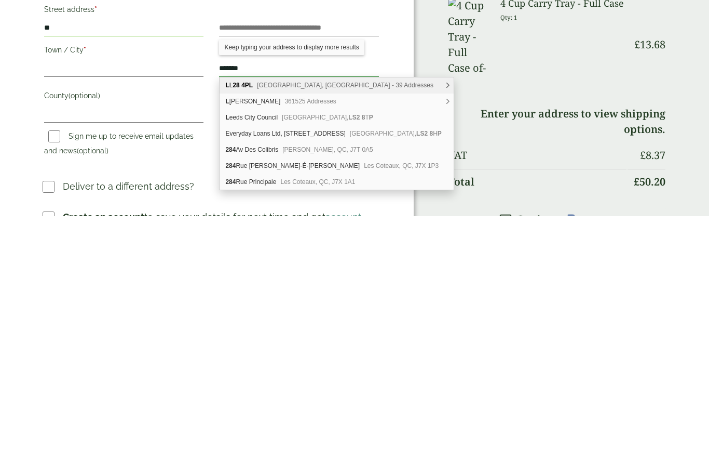
scroll to position [71, 0]
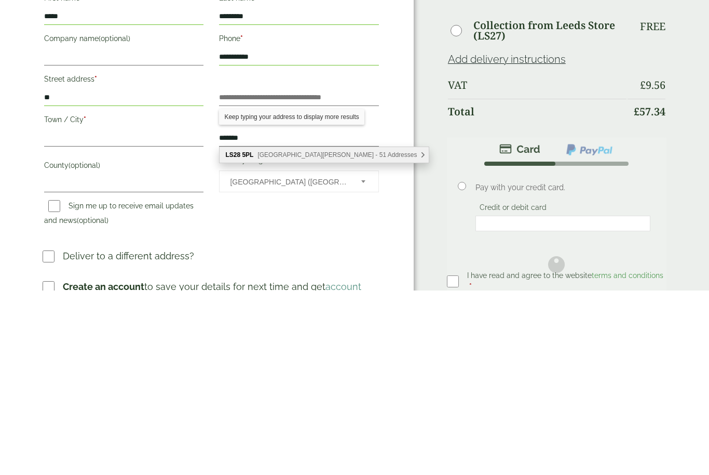
click at [349, 335] on span "Upper Carr Lane, Pudsey - 51 Addresses" at bounding box center [337, 338] width 159 height 7
type input "********"
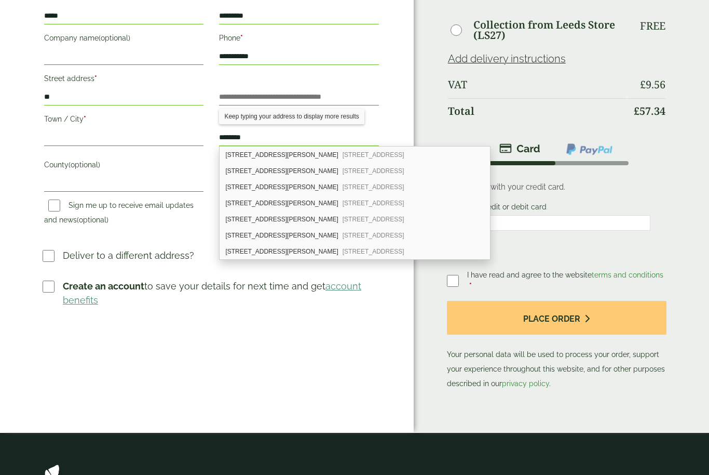
scroll to position [167, 0]
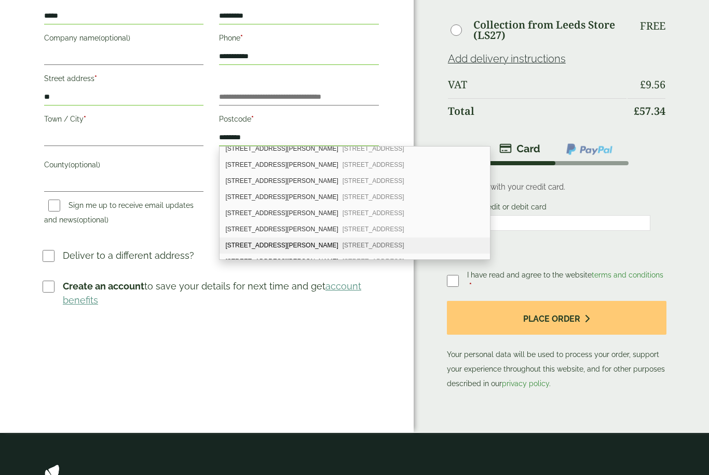
click at [343, 244] on span "Calverley, Pudsey, LS28 5PL" at bounding box center [374, 244] width 62 height 7
type input "**********"
type input "*********"
type input "******"
type input "**********"
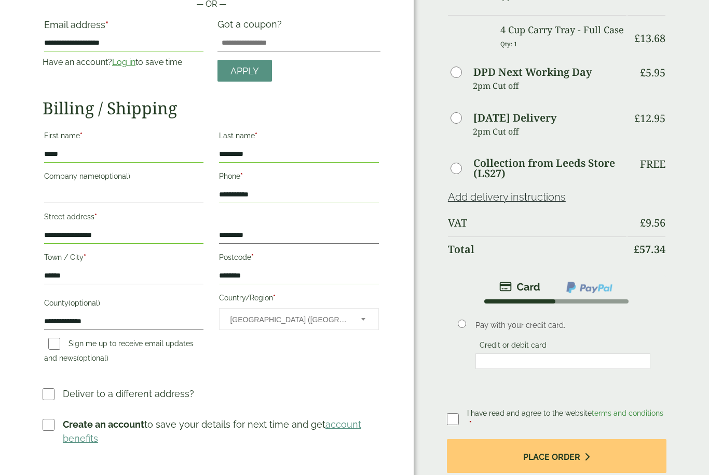
scroll to position [136, 0]
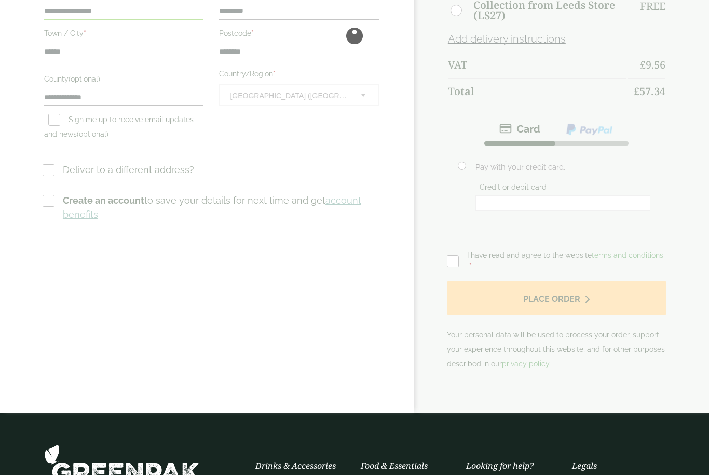
scroll to position [0, 0]
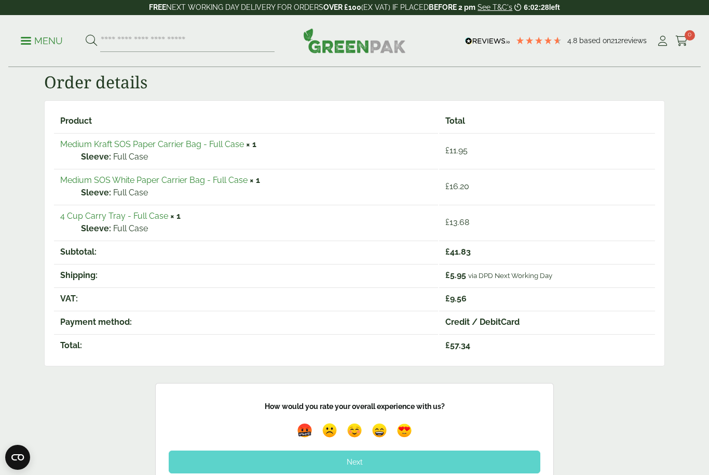
scroll to position [164, 0]
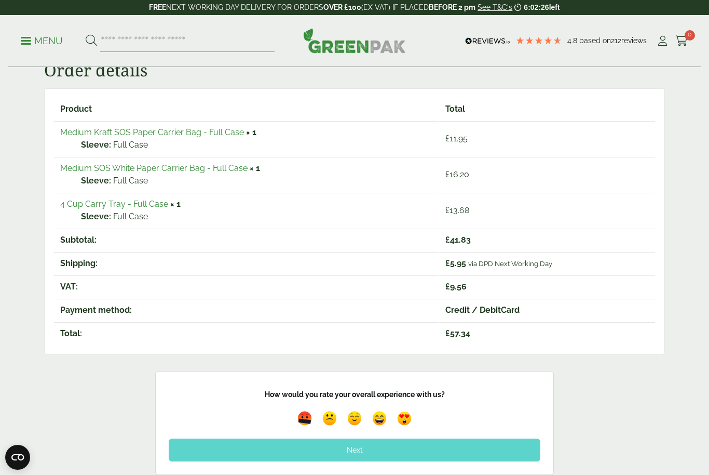
click at [406, 414] on img at bounding box center [405, 418] width 20 height 20
click at [491, 449] on div "Next" at bounding box center [355, 449] width 372 height 23
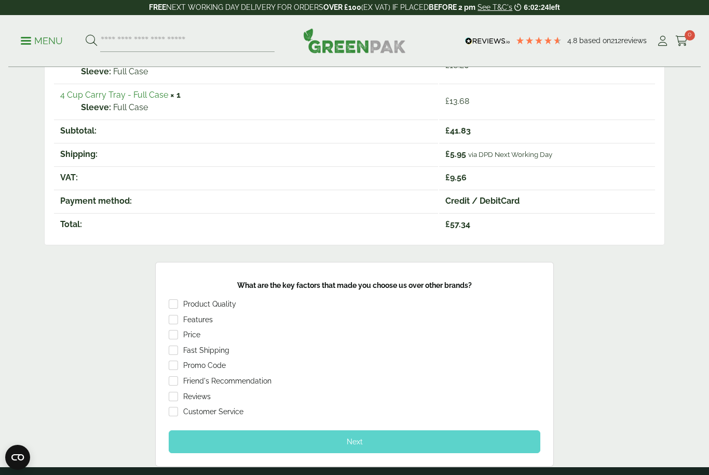
scroll to position [272, 0]
click at [217, 302] on div "Product Quality" at bounding box center [209, 305] width 53 height 10
click at [357, 437] on div "Next" at bounding box center [355, 441] width 372 height 23
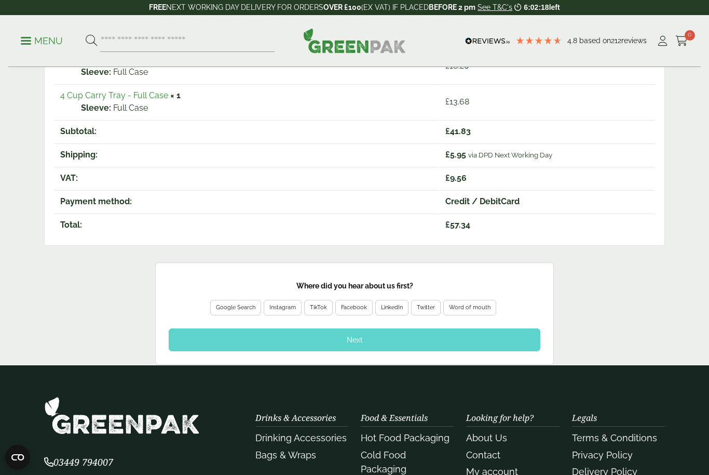
click at [245, 309] on div "Google Search" at bounding box center [235, 307] width 39 height 9
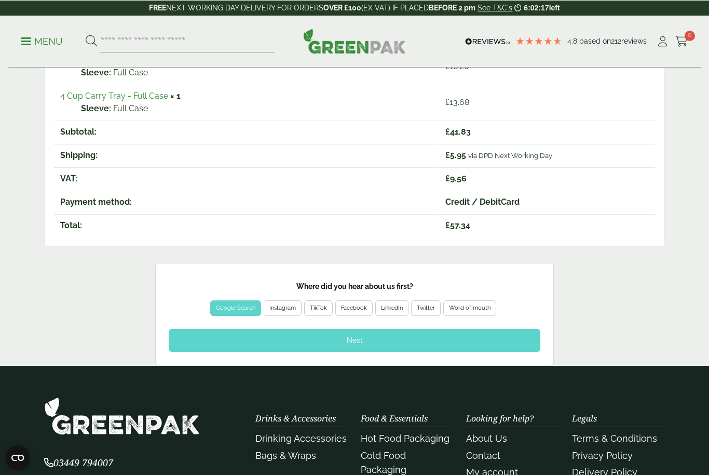
scroll to position [272, 0]
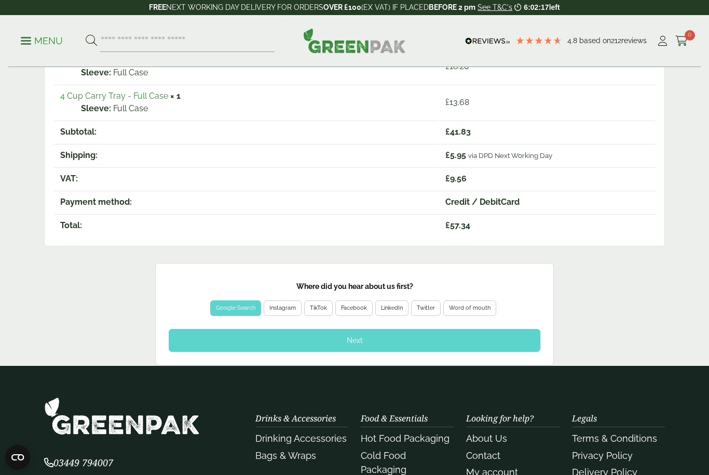
click at [498, 338] on div "Next" at bounding box center [355, 340] width 372 height 23
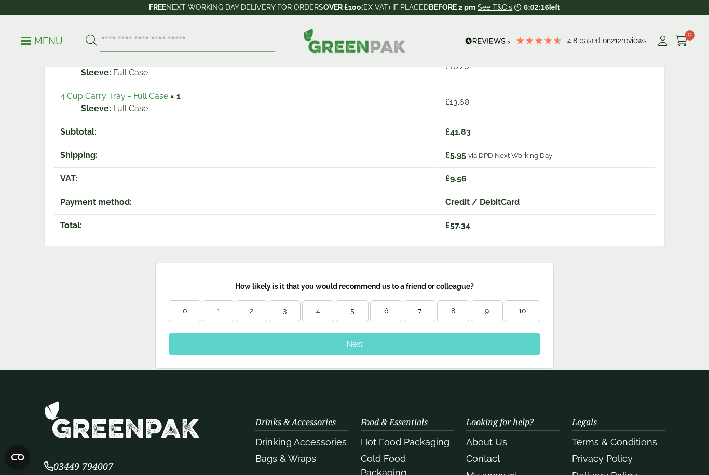
click at [527, 309] on div "10" at bounding box center [522, 311] width 35 height 10
click at [521, 342] on div "Next" at bounding box center [355, 343] width 372 height 23
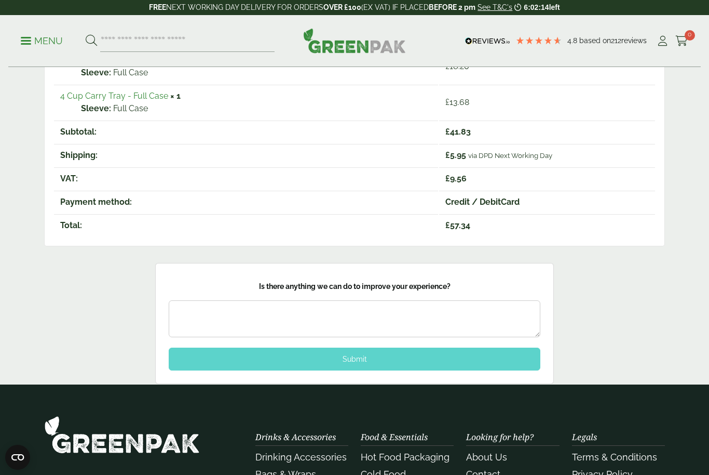
click at [501, 362] on div "Submit" at bounding box center [355, 358] width 372 height 23
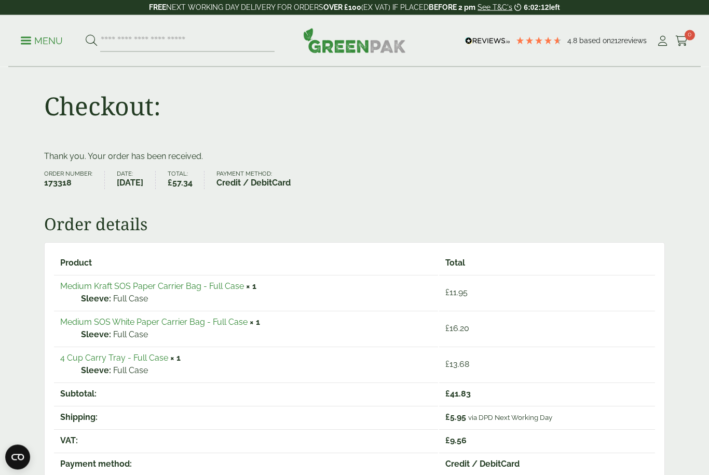
scroll to position [0, 0]
